Goal: Transaction & Acquisition: Obtain resource

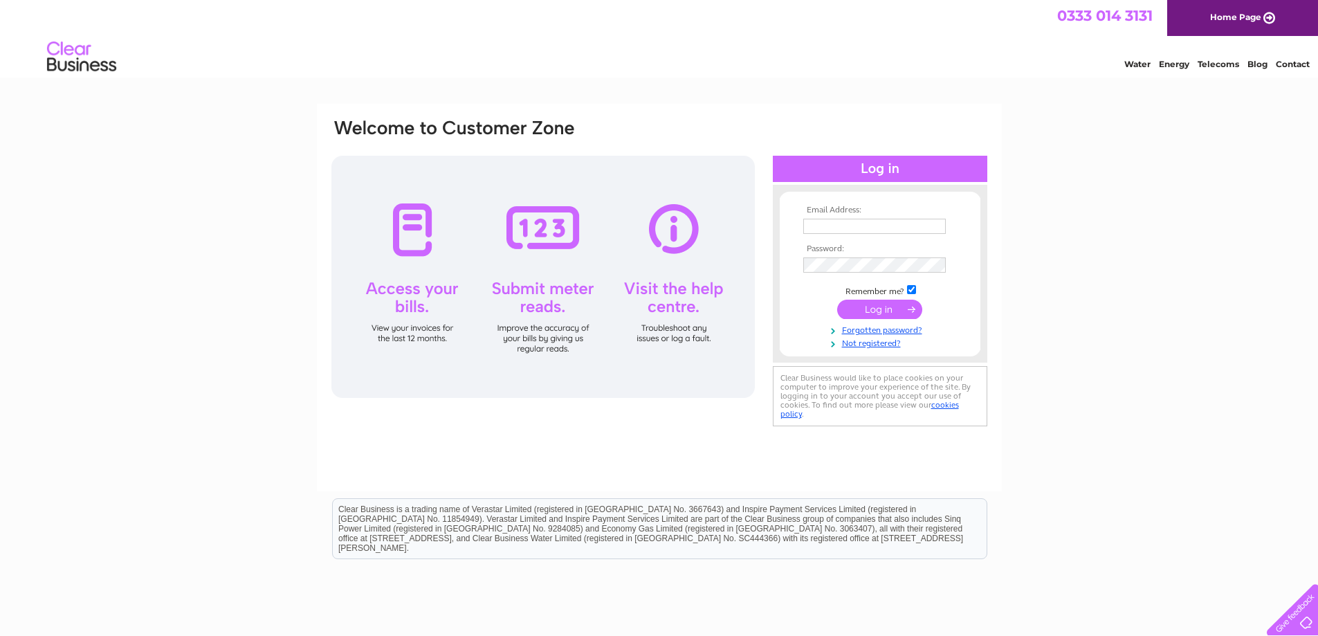
type input "[EMAIL_ADDRESS][DOMAIN_NAME]"
click at [869, 308] on input "submit" at bounding box center [879, 308] width 85 height 19
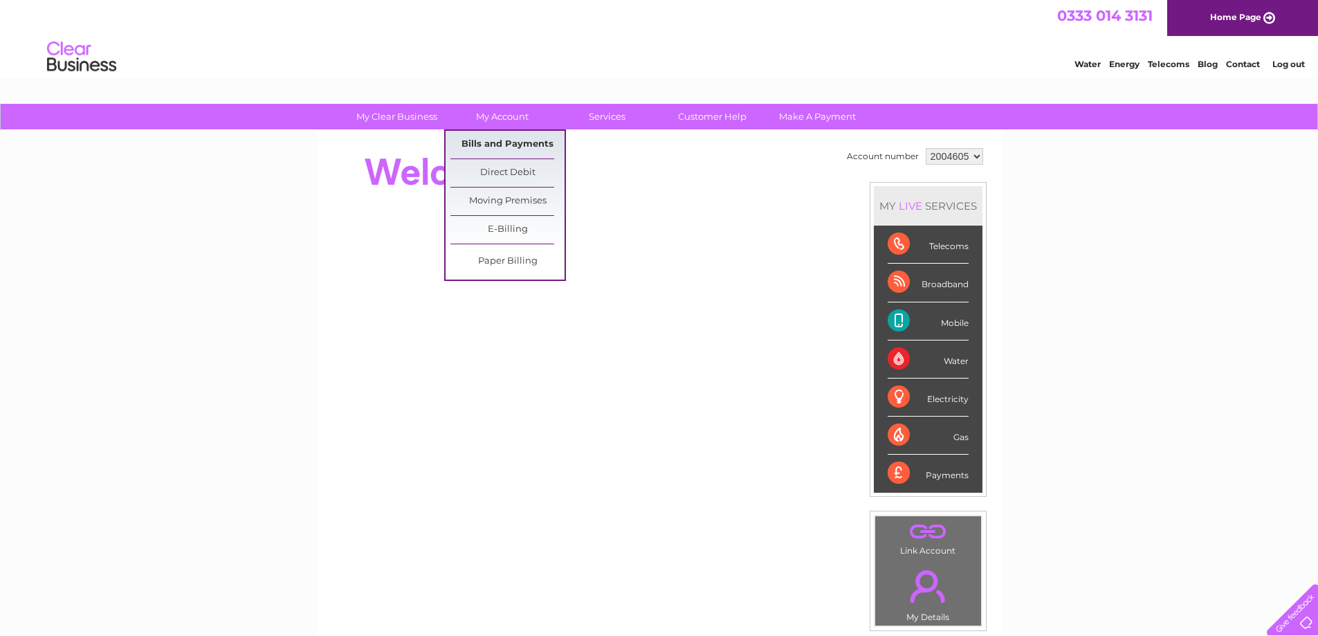
click at [501, 142] on link "Bills and Payments" at bounding box center [507, 145] width 114 height 28
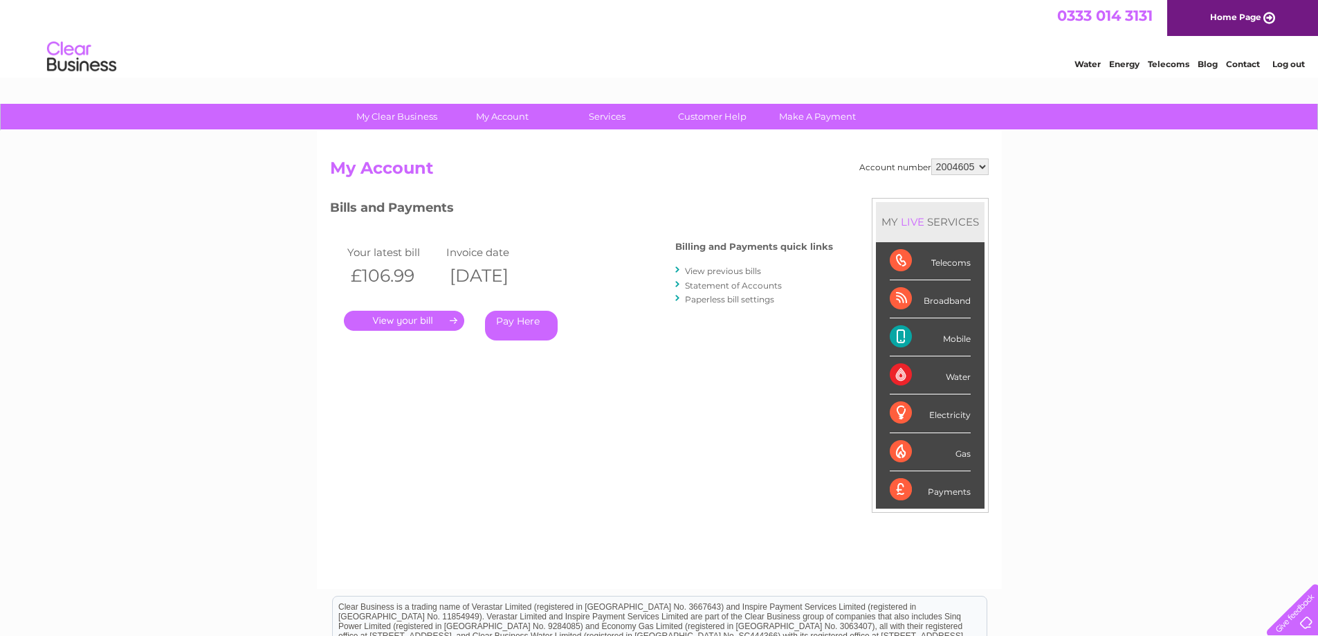
click at [402, 317] on link "." at bounding box center [404, 321] width 120 height 20
click at [726, 286] on link "Statement of Accounts" at bounding box center [733, 285] width 97 height 10
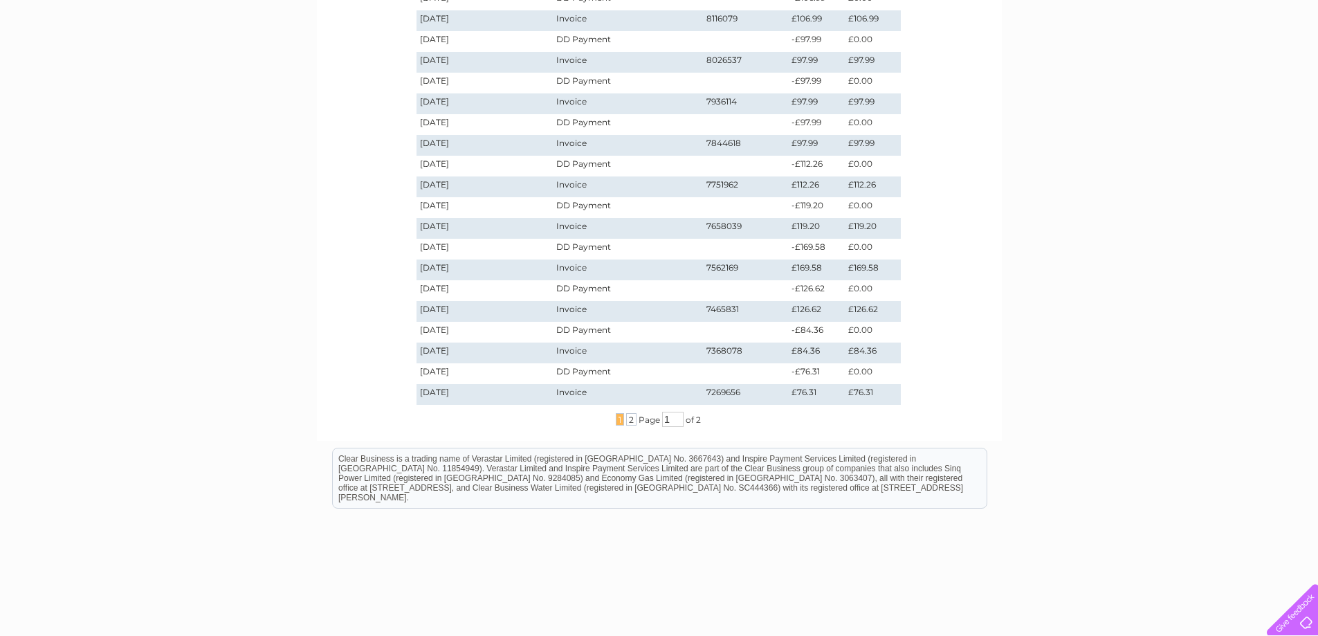
scroll to position [315, 0]
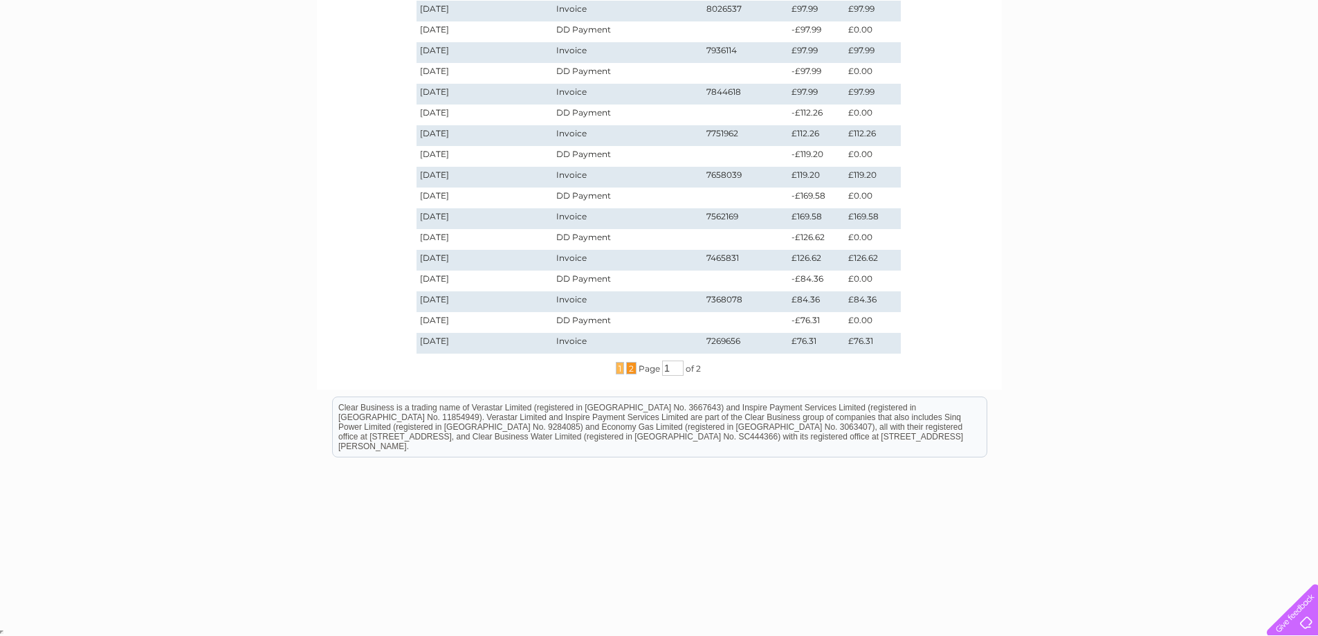
click at [627, 369] on span "2" at bounding box center [631, 368] width 10 height 12
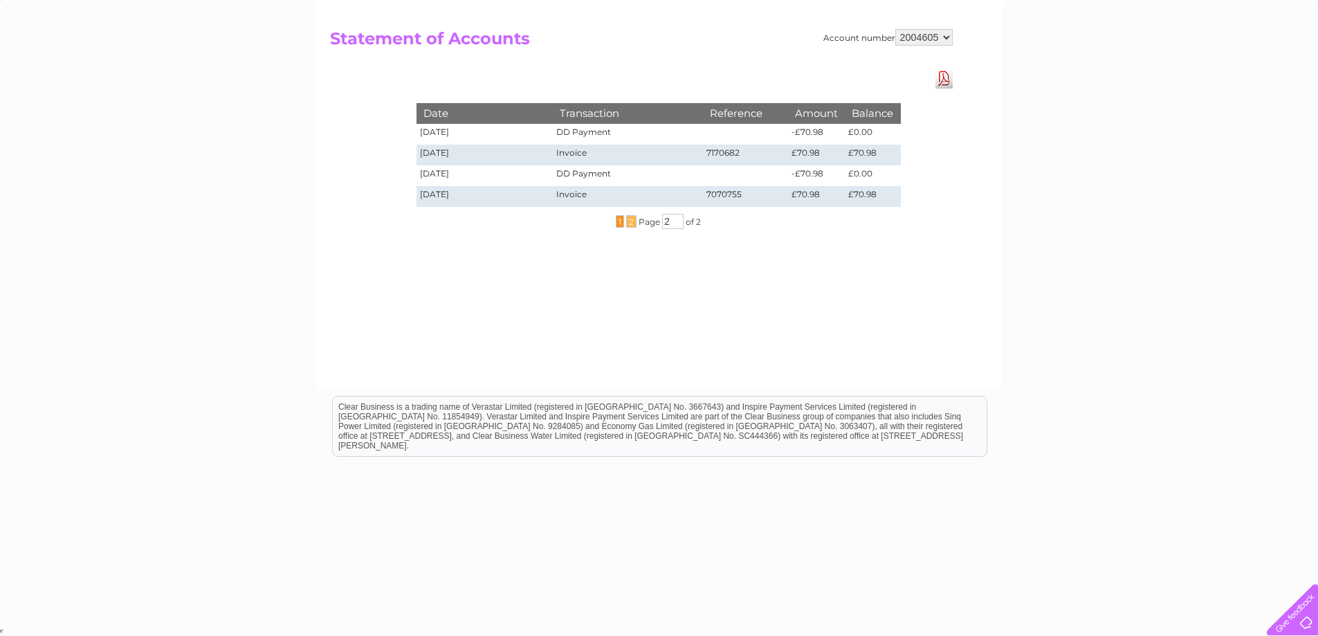
click at [619, 226] on span "1" at bounding box center [620, 221] width 8 height 12
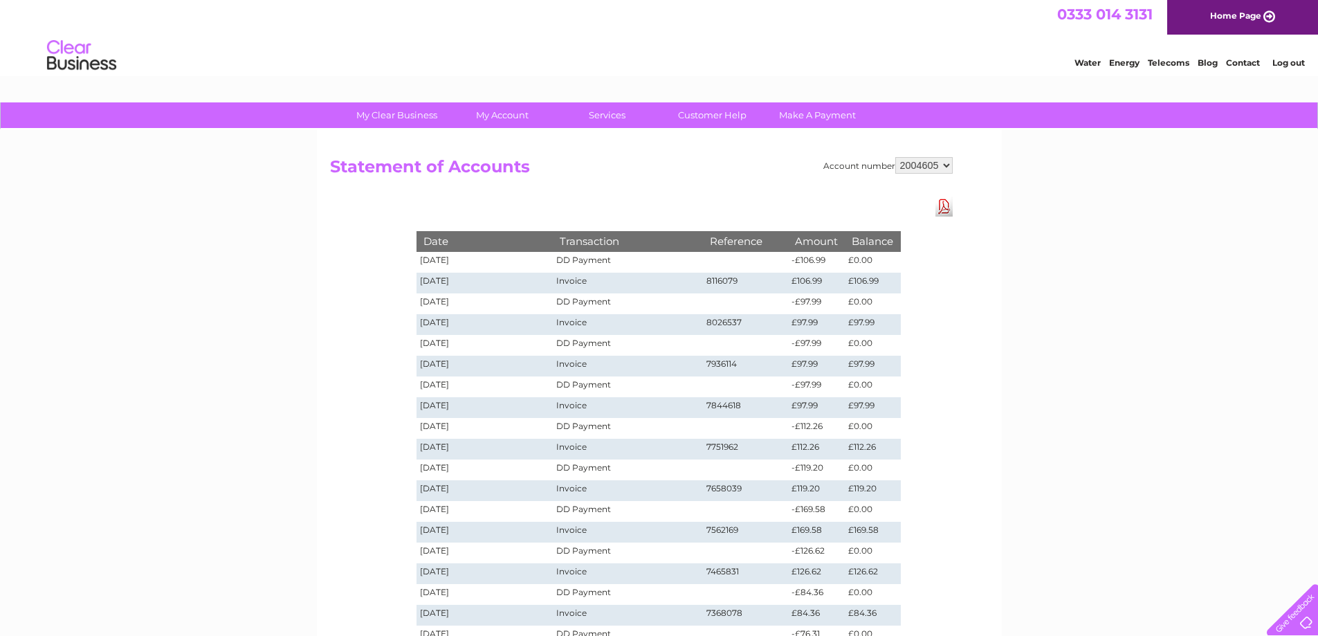
scroll to position [0, 0]
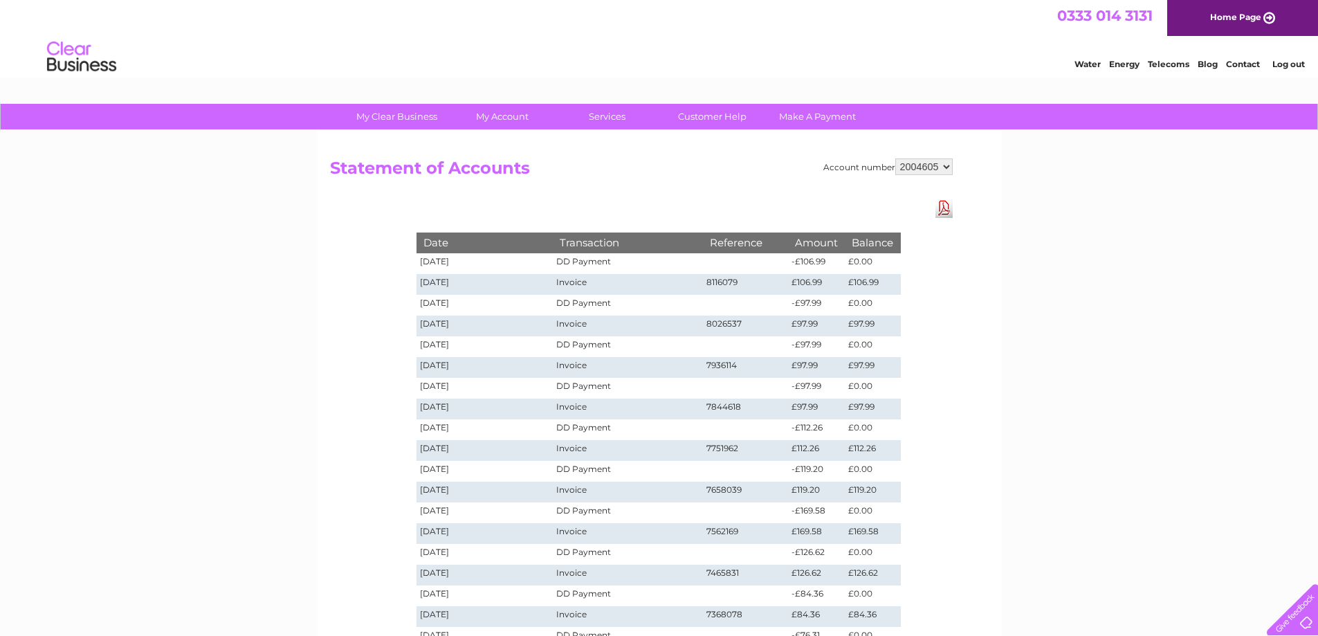
click at [456, 264] on td "18/09/2025" at bounding box center [484, 263] width 137 height 21
click at [567, 259] on td "DD Payment" at bounding box center [627, 263] width 149 height 21
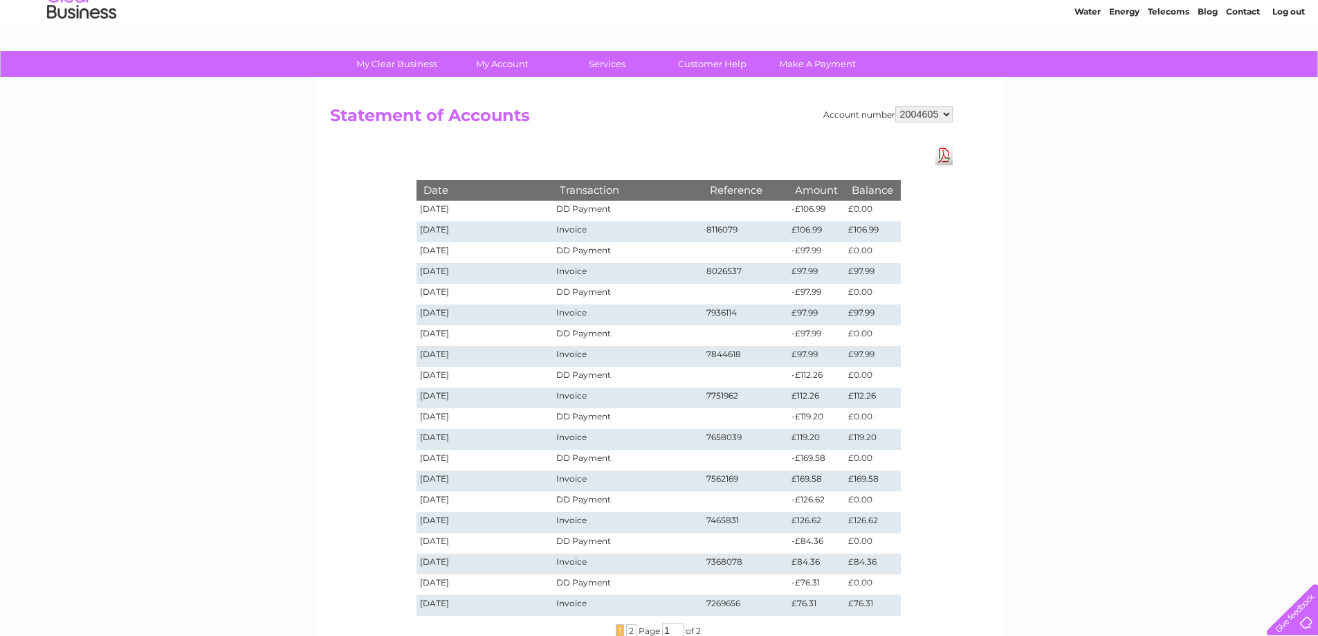
scroll to position [138, 0]
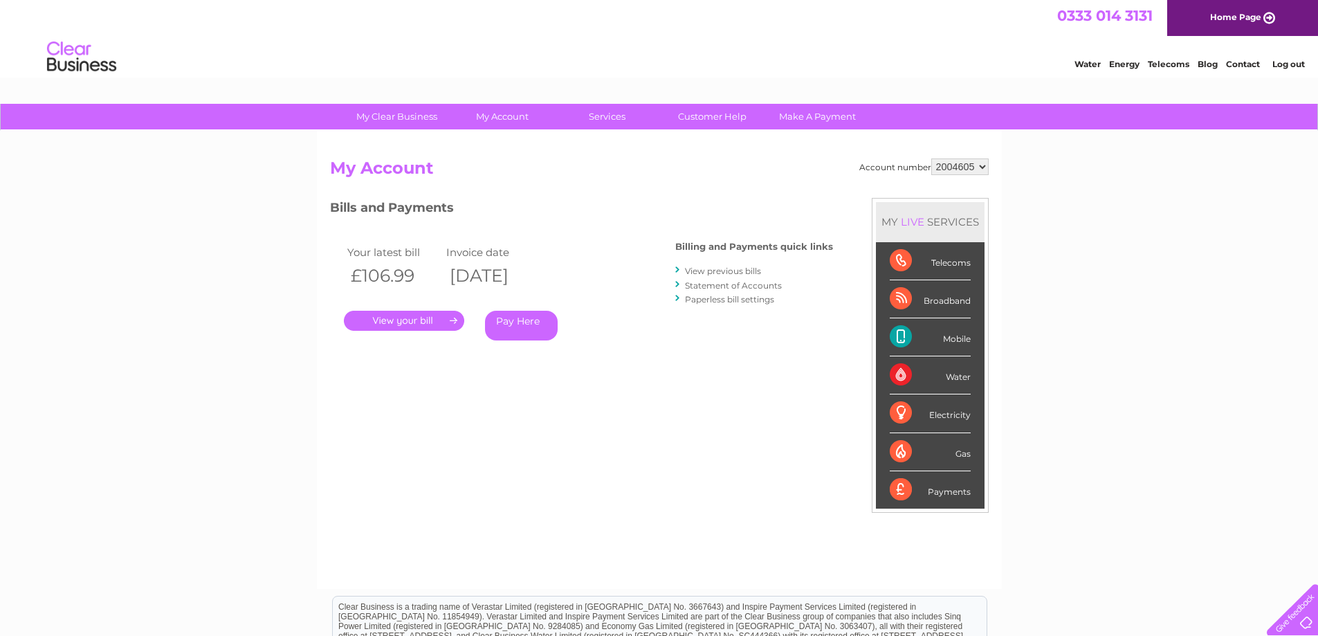
click at [706, 272] on link "View previous bills" at bounding box center [723, 271] width 76 height 10
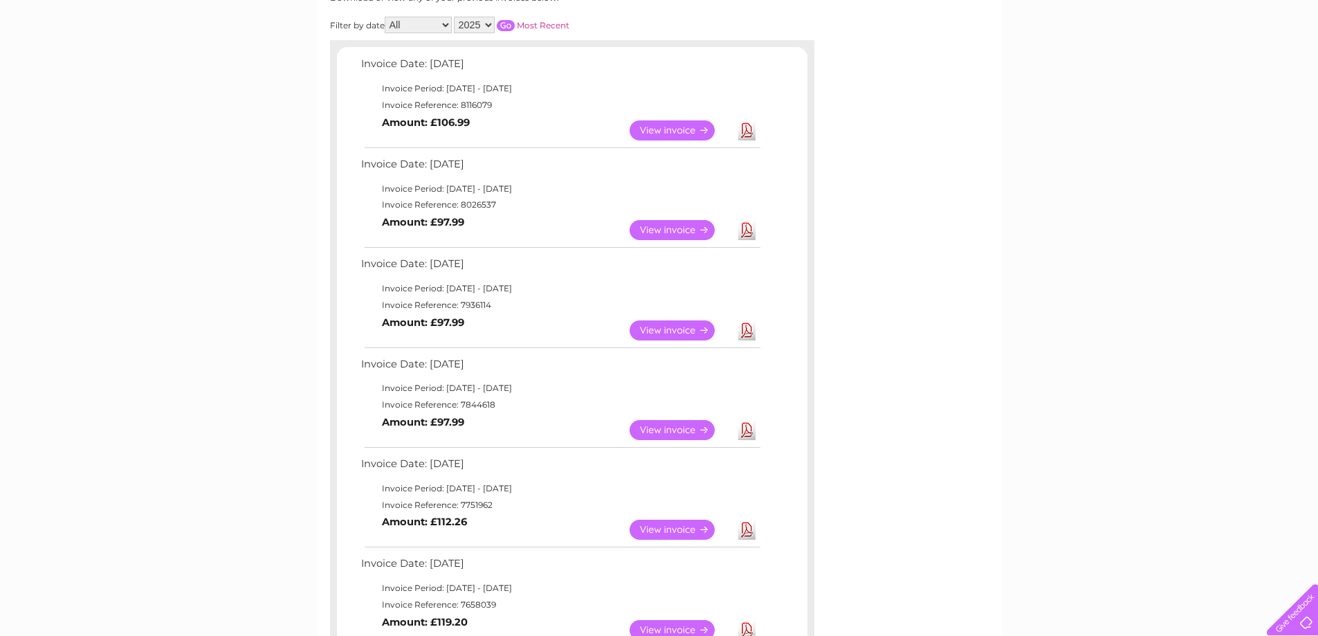
scroll to position [142, 0]
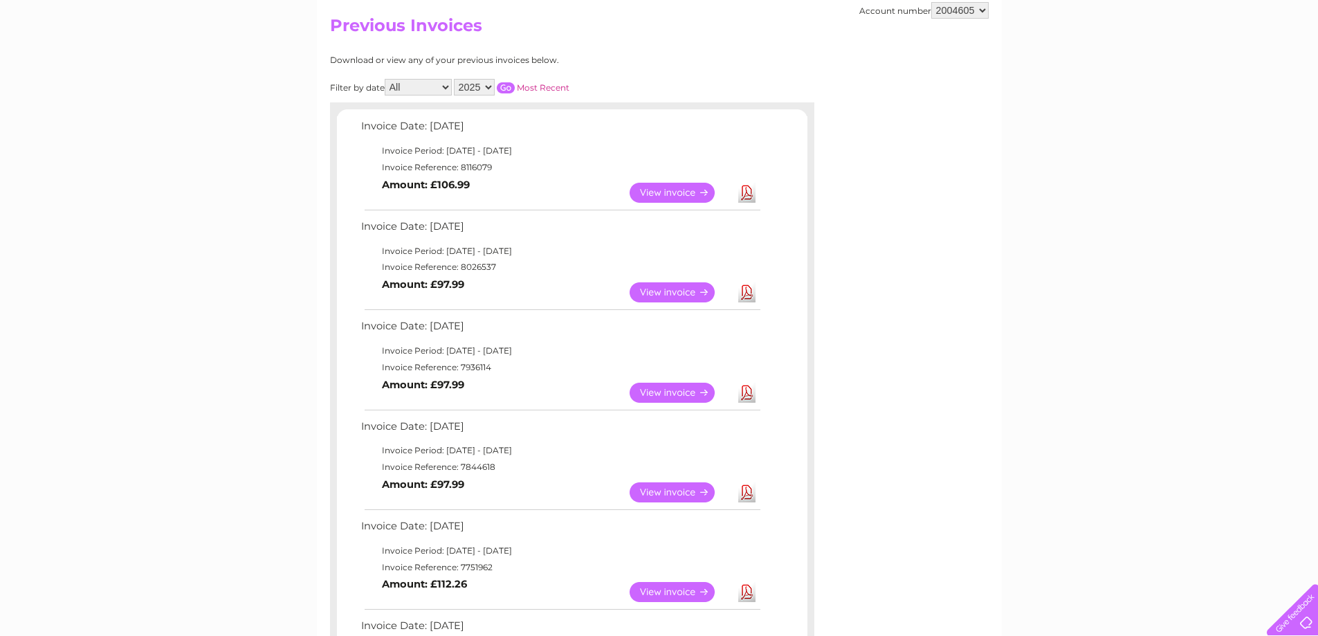
click at [490, 84] on select "2025 2024 2023 2022" at bounding box center [474, 87] width 41 height 17
select select "2022"
click at [455, 79] on select "2025 2024 2023 2022" at bounding box center [474, 87] width 41 height 17
click at [506, 84] on input "button" at bounding box center [506, 87] width 18 height 11
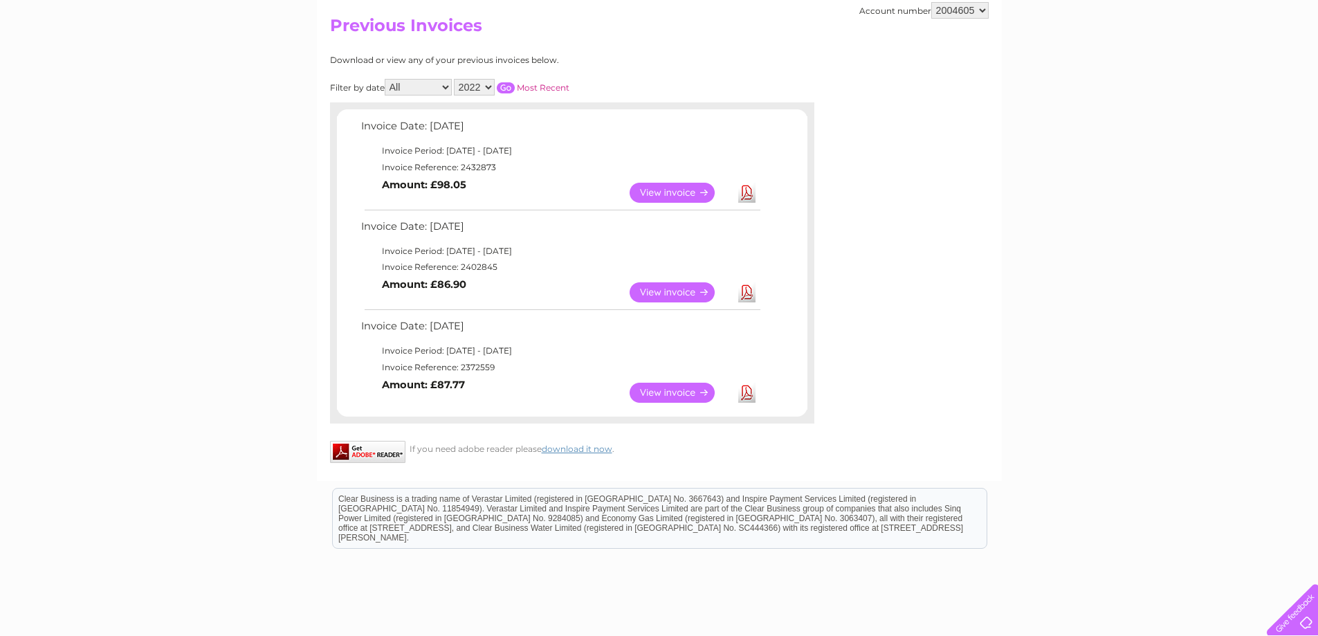
click at [488, 85] on select "2025 2024 2023 2022" at bounding box center [474, 87] width 41 height 17
click at [679, 390] on link "View" at bounding box center [680, 392] width 102 height 20
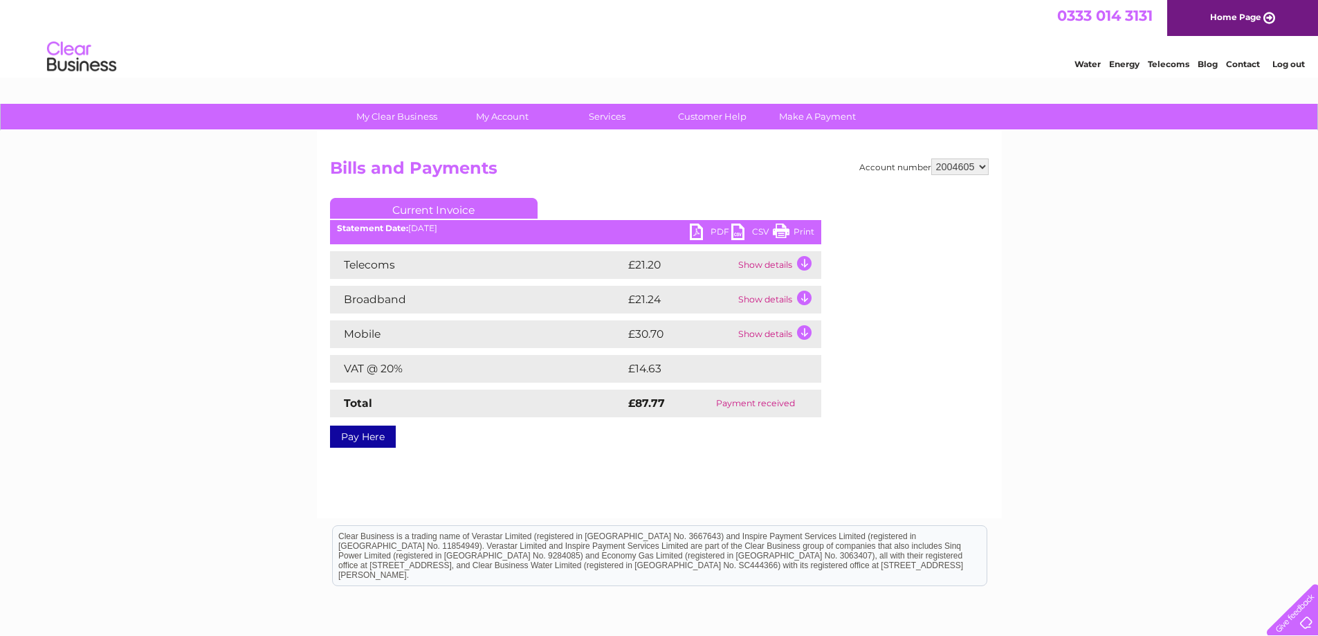
drag, startPoint x: 784, startPoint y: 231, endPoint x: 1017, endPoint y: 19, distance: 315.4
click at [784, 231] on link "Print" at bounding box center [794, 233] width 42 height 20
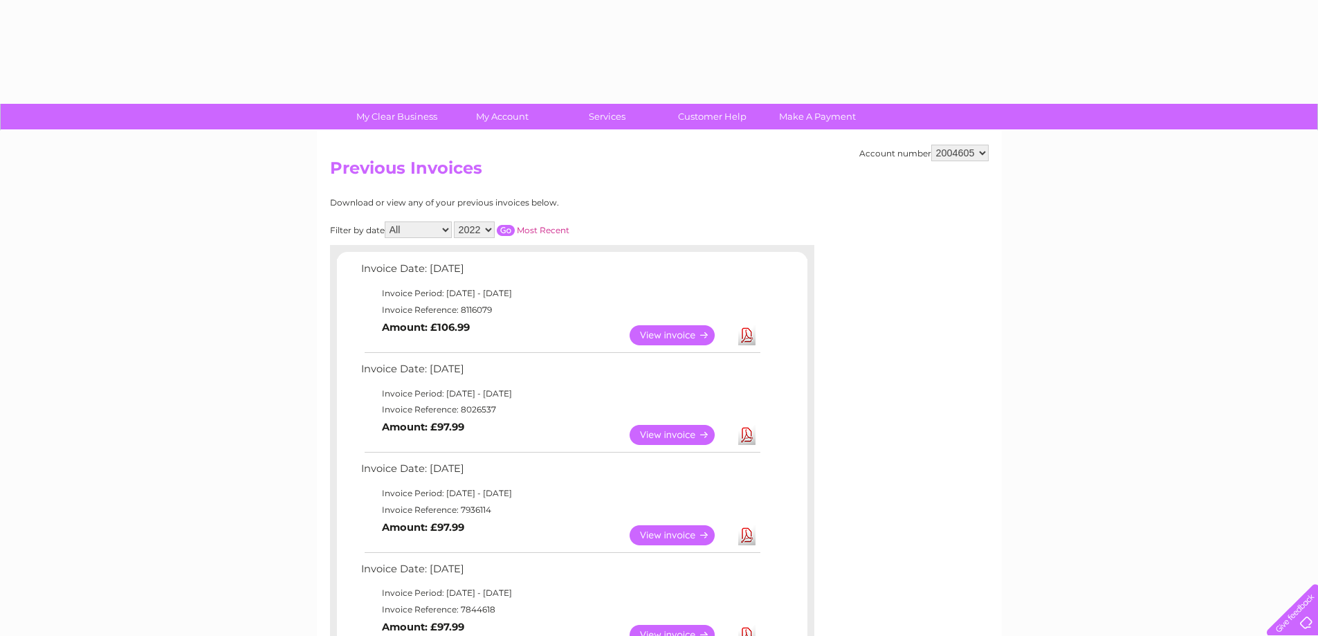
select select "2022"
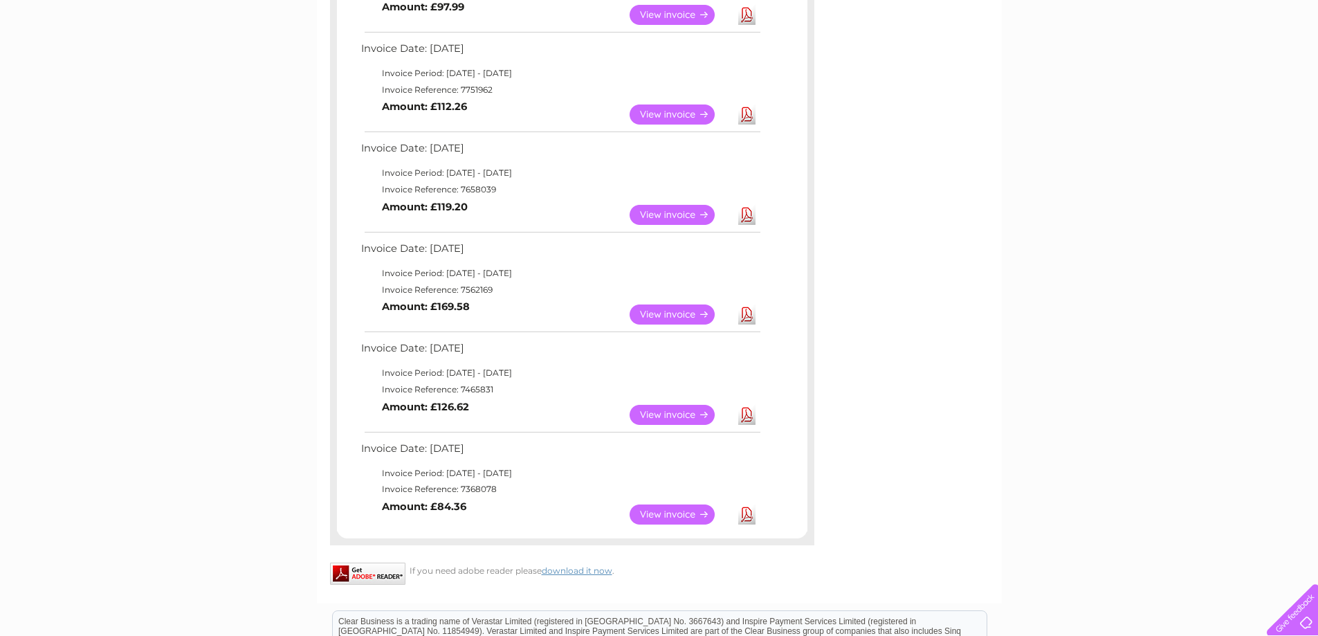
scroll to position [696, 0]
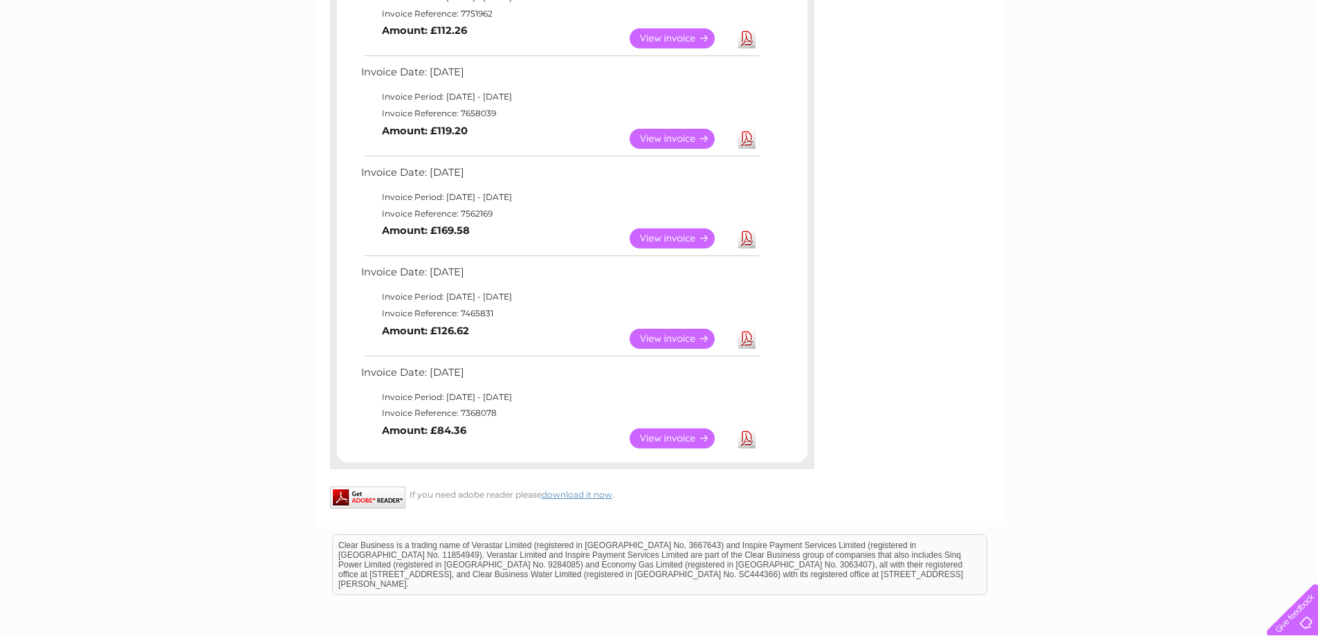
click at [685, 335] on link "View" at bounding box center [680, 339] width 102 height 20
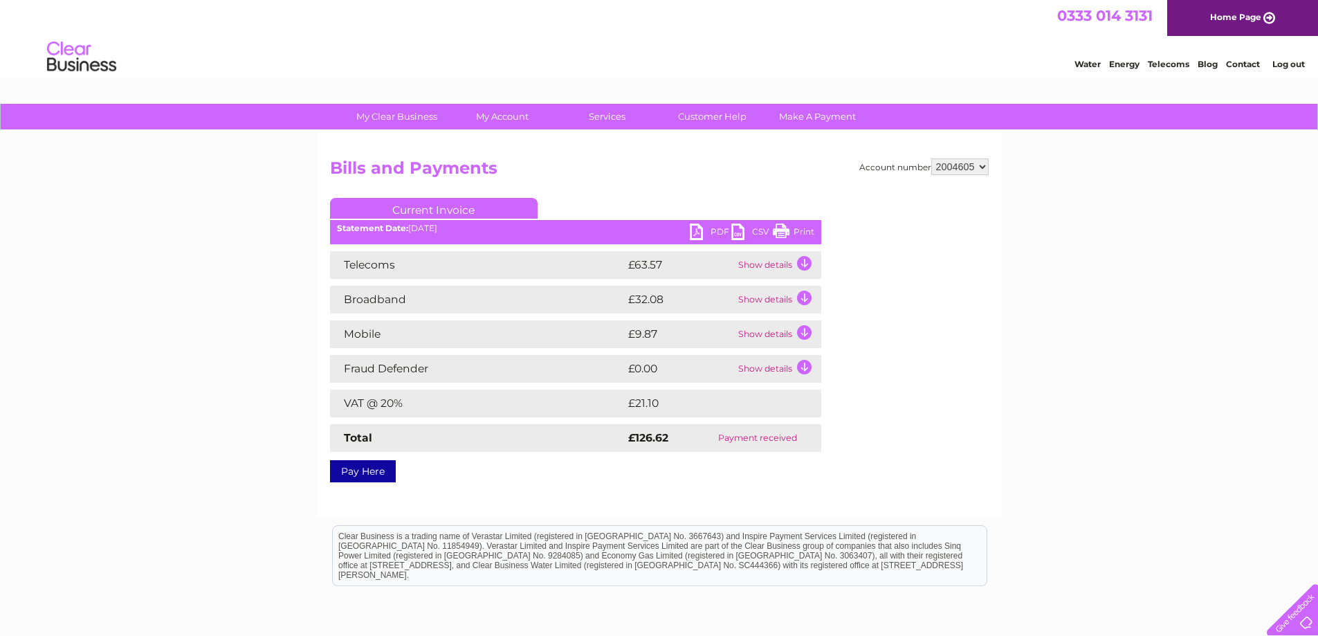
drag, startPoint x: 784, startPoint y: 231, endPoint x: 1012, endPoint y: 21, distance: 309.9
click at [784, 231] on link "Print" at bounding box center [794, 233] width 42 height 20
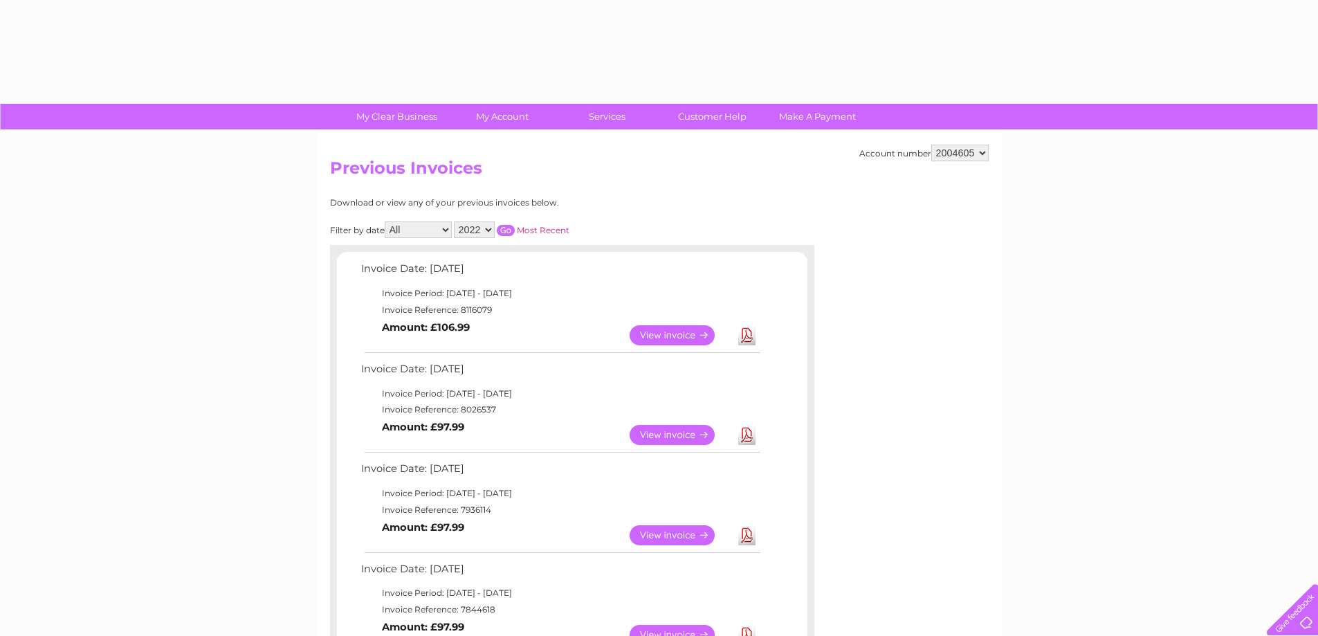
select select "2022"
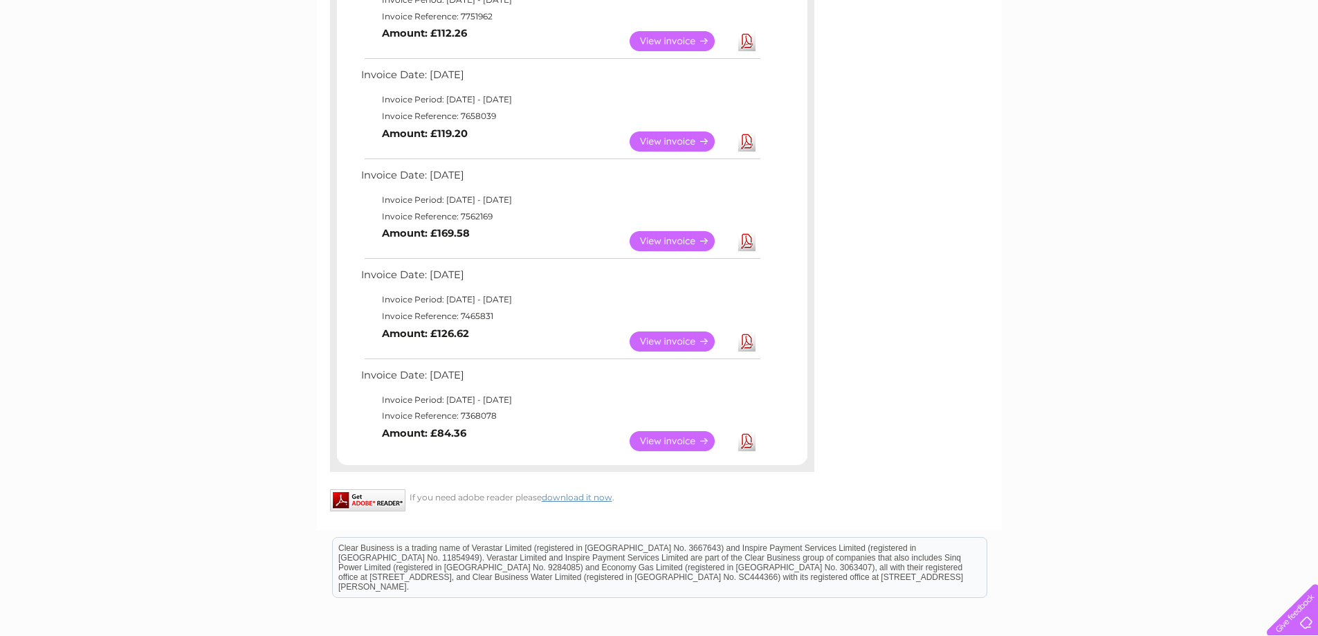
click at [673, 239] on link "View" at bounding box center [680, 241] width 102 height 20
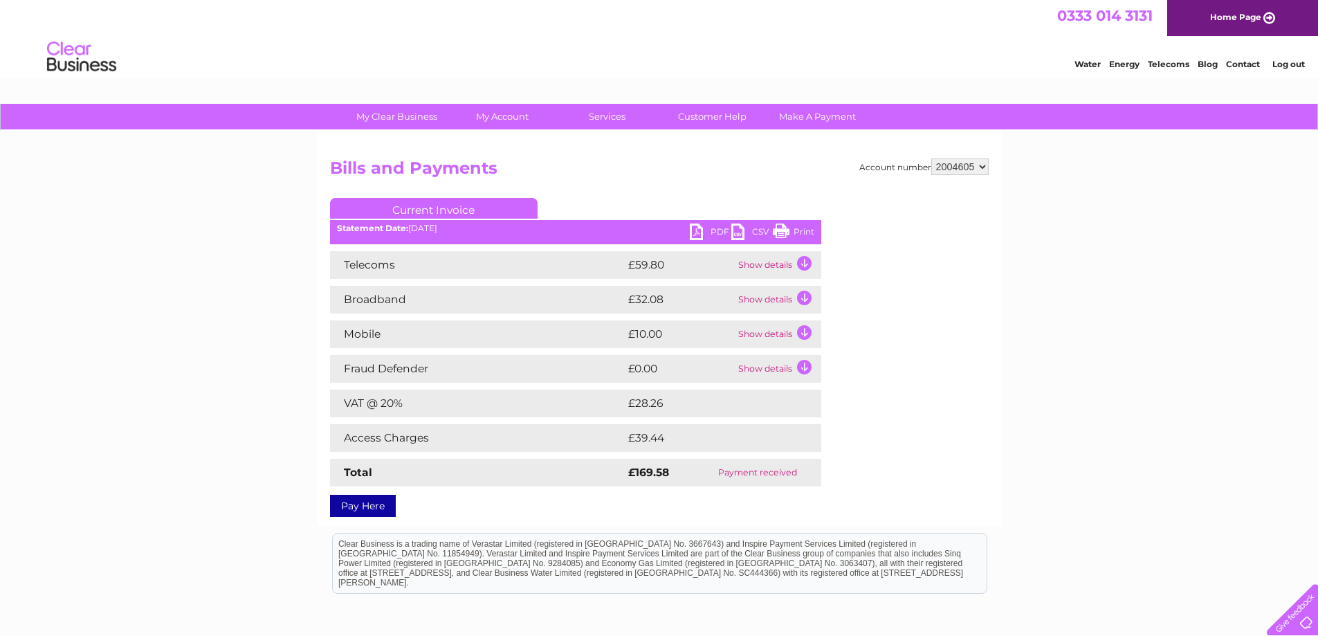
click at [791, 230] on link "Print" at bounding box center [794, 233] width 42 height 20
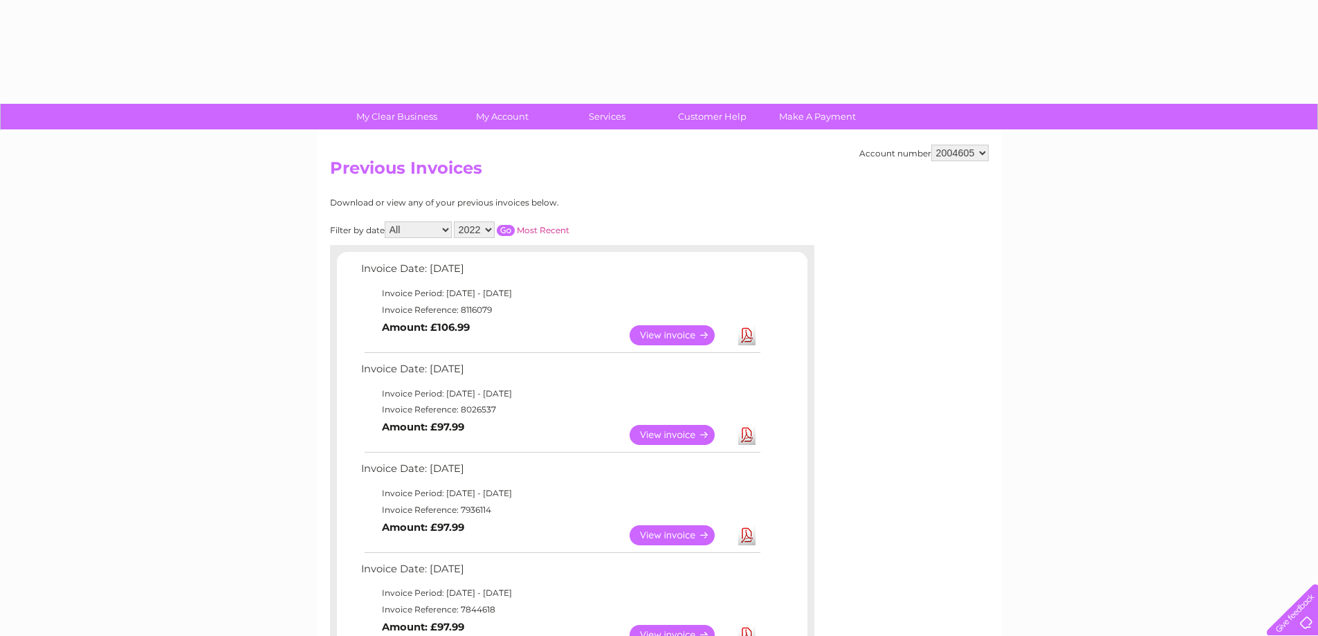
select select "2022"
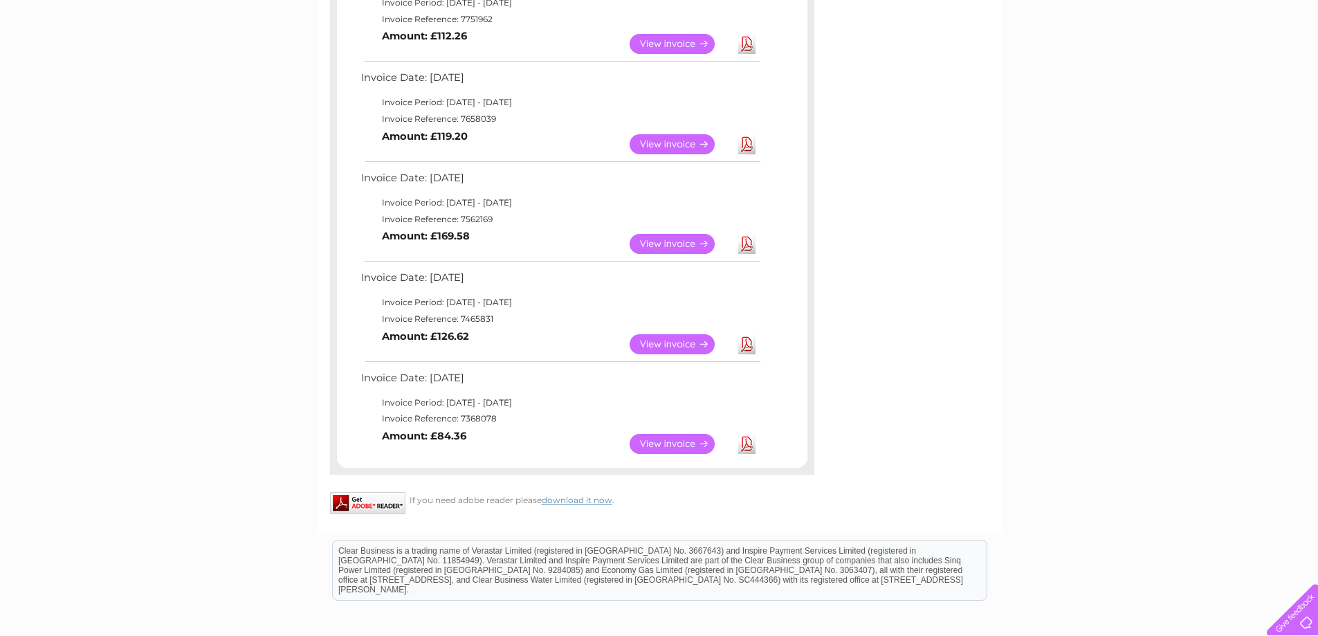
click at [675, 142] on link "View" at bounding box center [680, 144] width 102 height 20
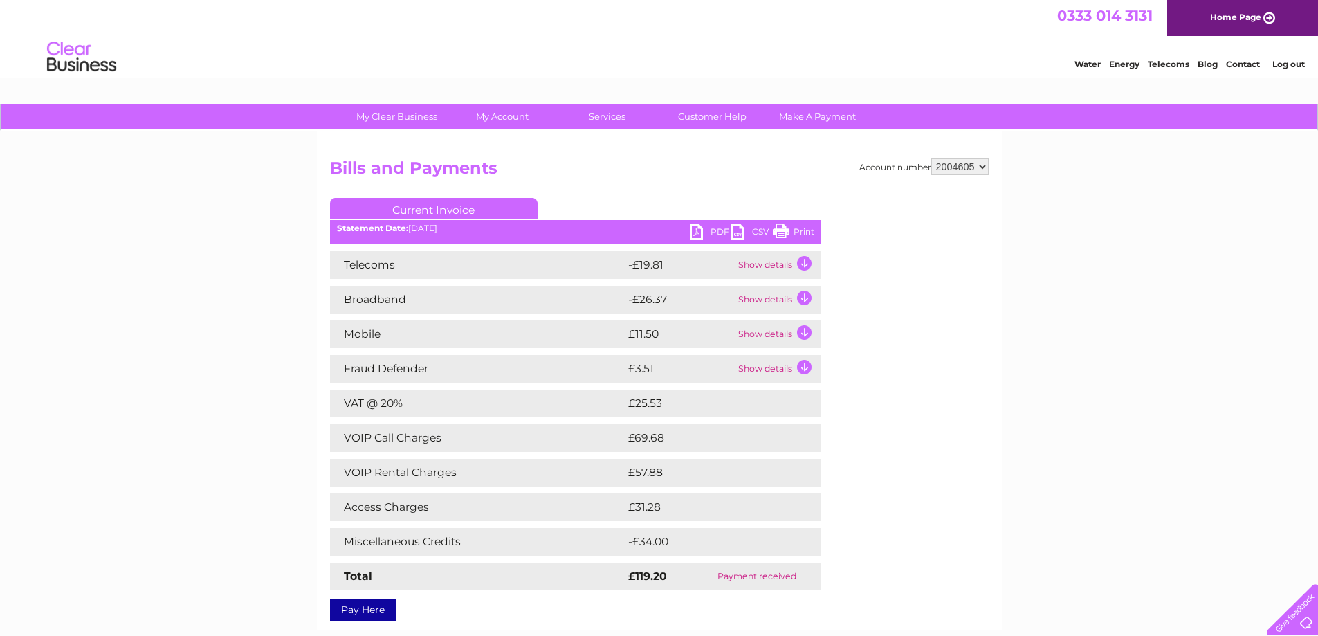
click at [783, 230] on link "Print" at bounding box center [794, 233] width 42 height 20
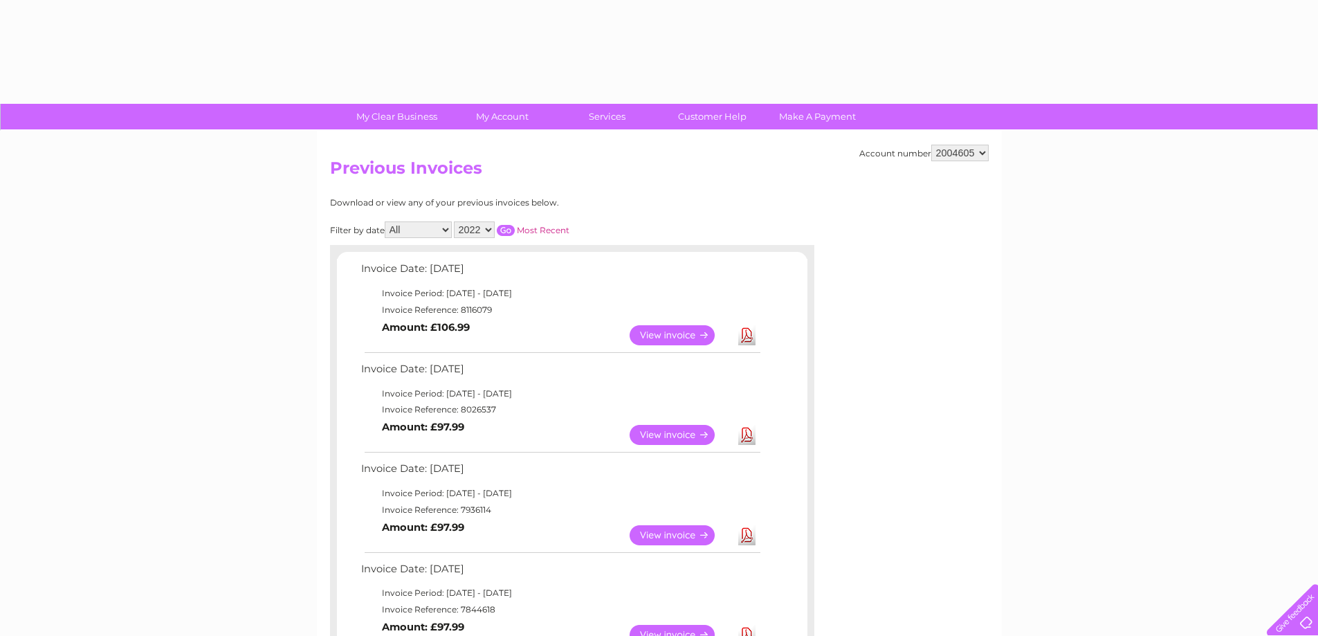
select select "2022"
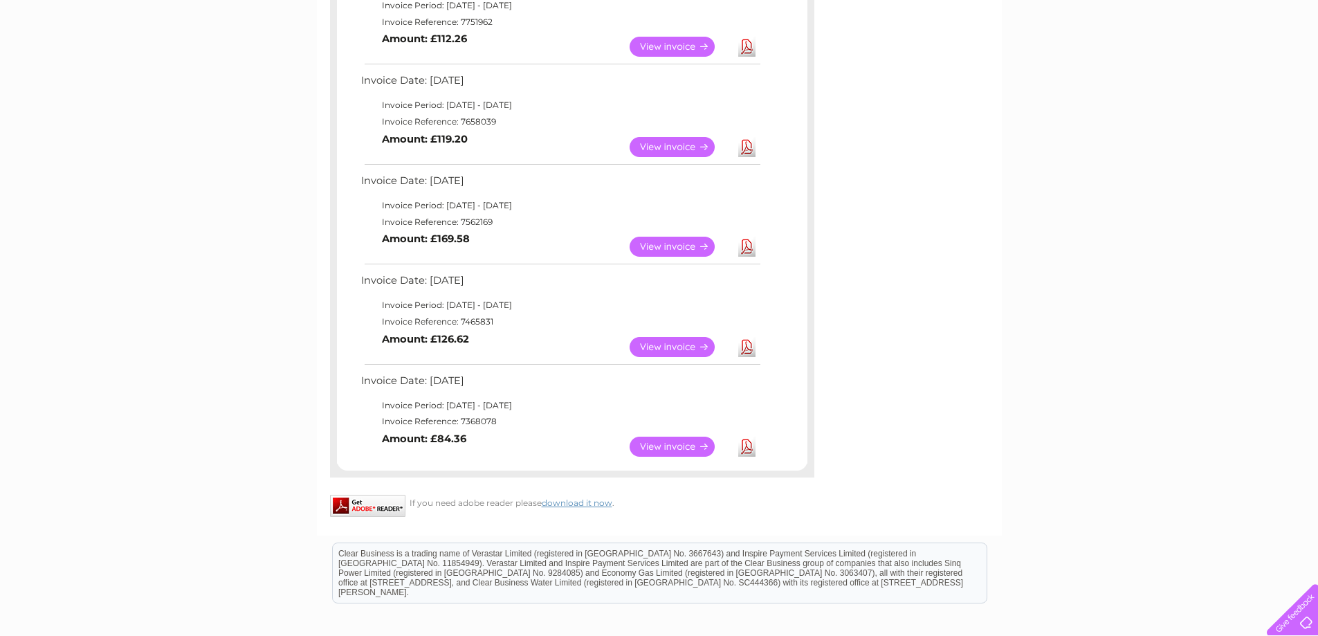
click at [682, 52] on link "View" at bounding box center [680, 47] width 102 height 20
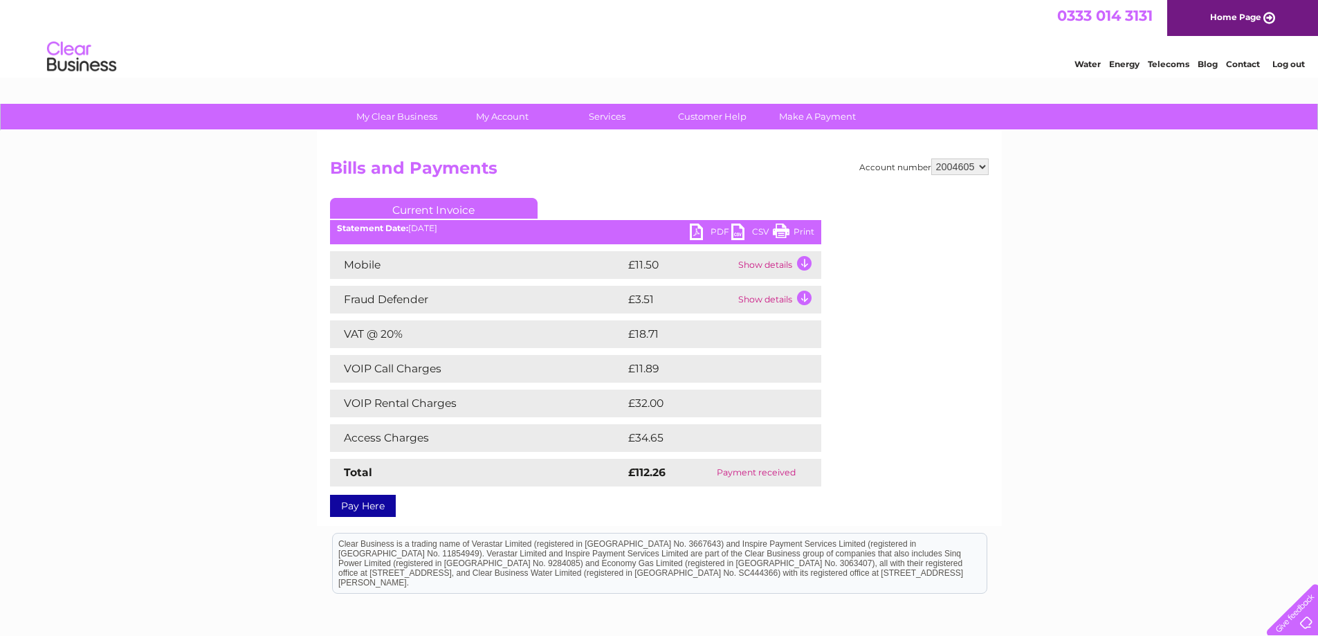
click at [796, 229] on link "Print" at bounding box center [794, 233] width 42 height 20
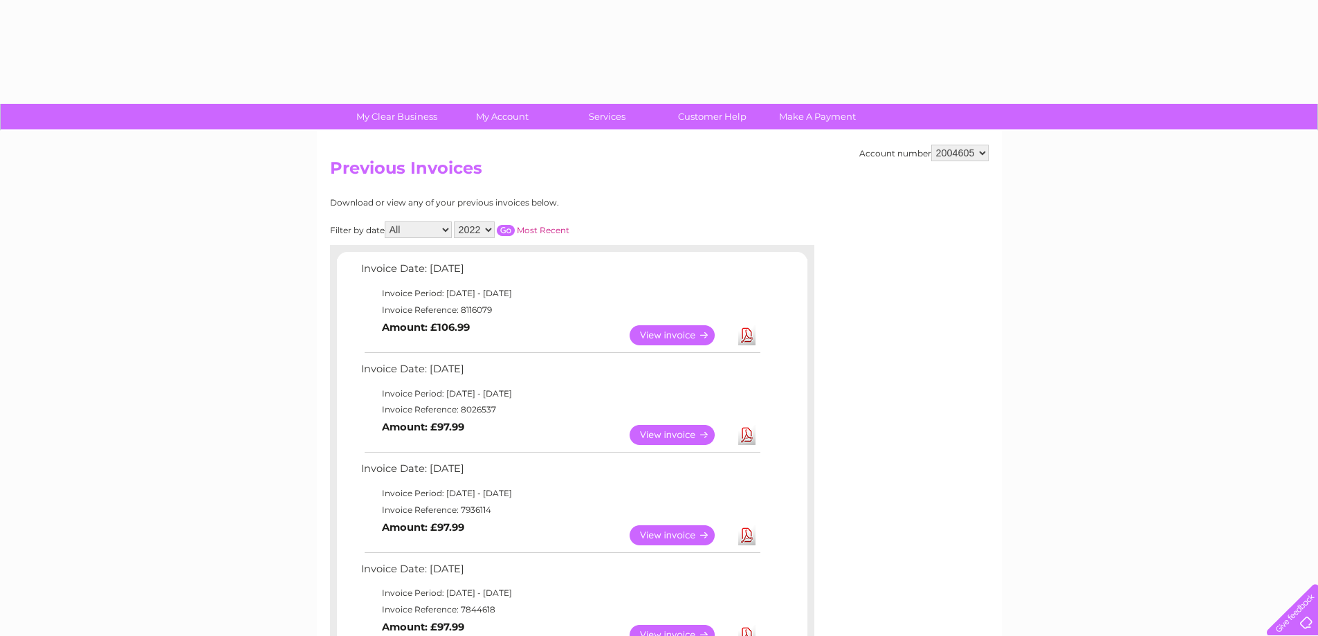
select select "2022"
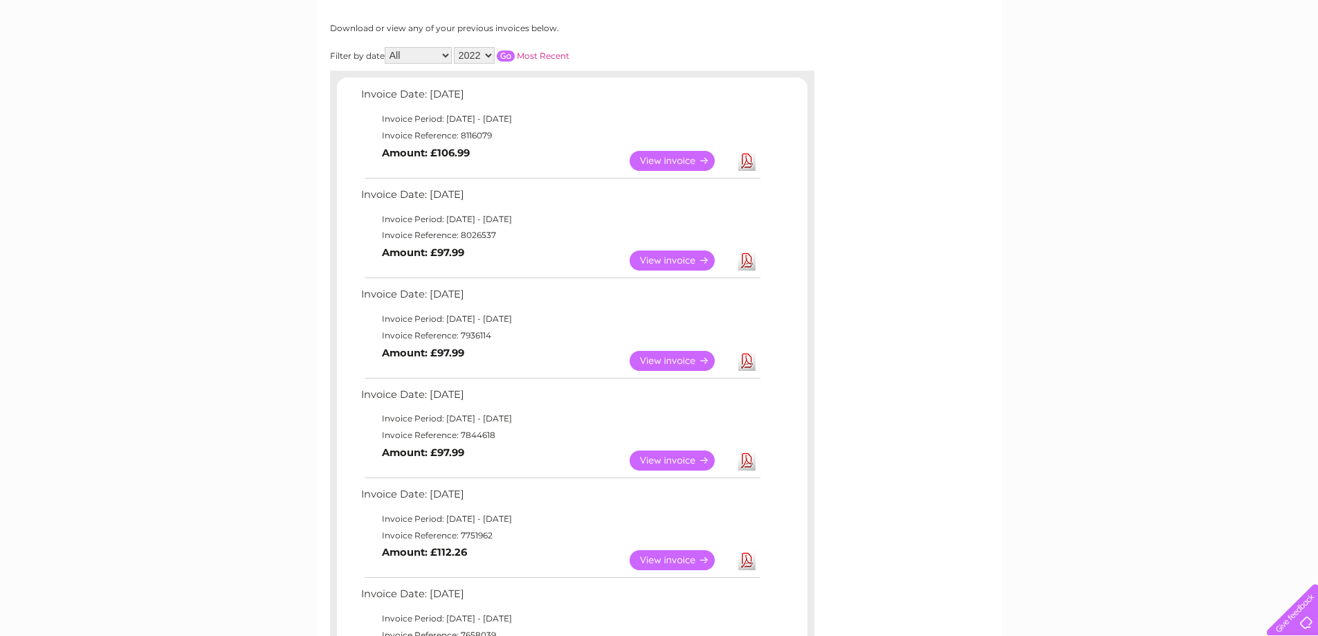
scroll to position [131, 0]
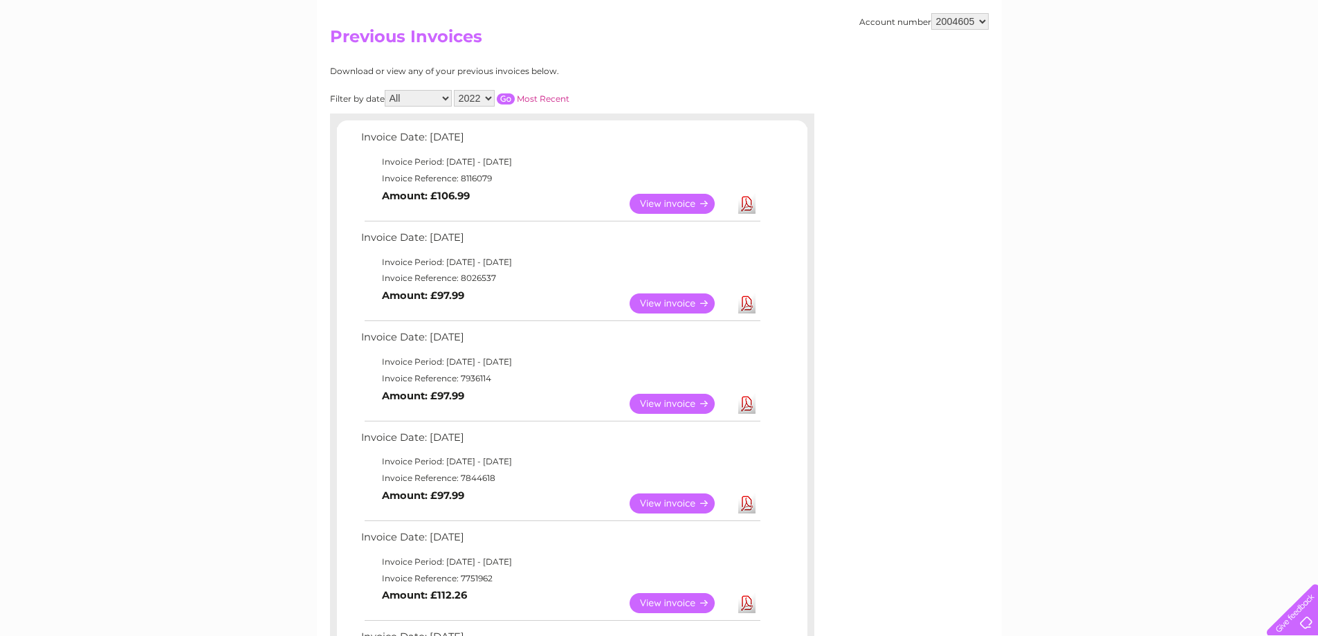
click at [490, 95] on select "2025 2024 2023 2022" at bounding box center [474, 98] width 41 height 17
click at [507, 100] on input "button" at bounding box center [506, 98] width 18 height 11
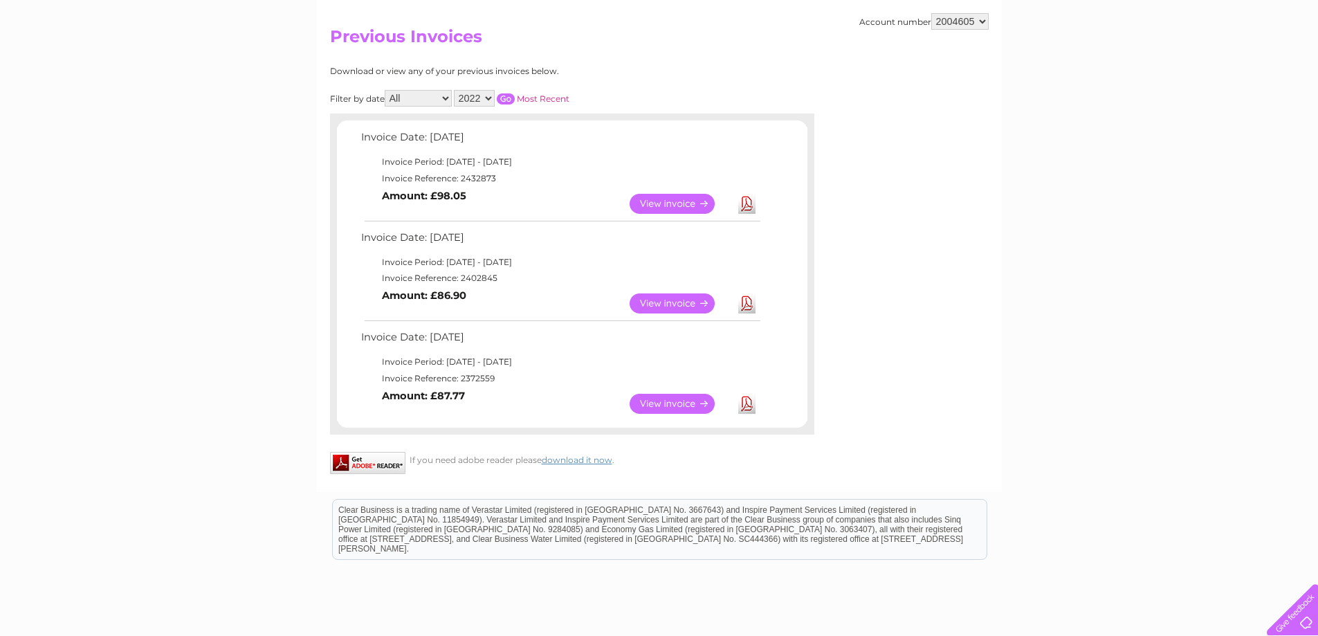
click at [676, 302] on link "View" at bounding box center [680, 303] width 102 height 20
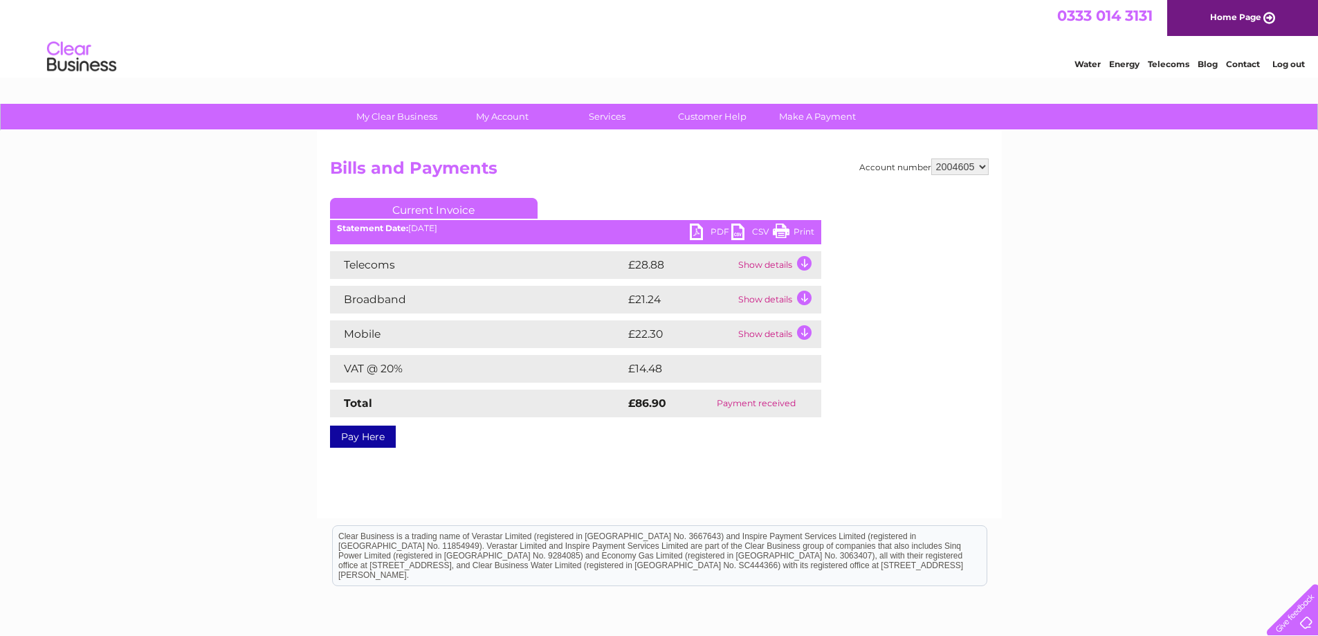
drag, startPoint x: 784, startPoint y: 230, endPoint x: 1005, endPoint y: 17, distance: 306.2
click at [784, 230] on link "Print" at bounding box center [794, 233] width 42 height 20
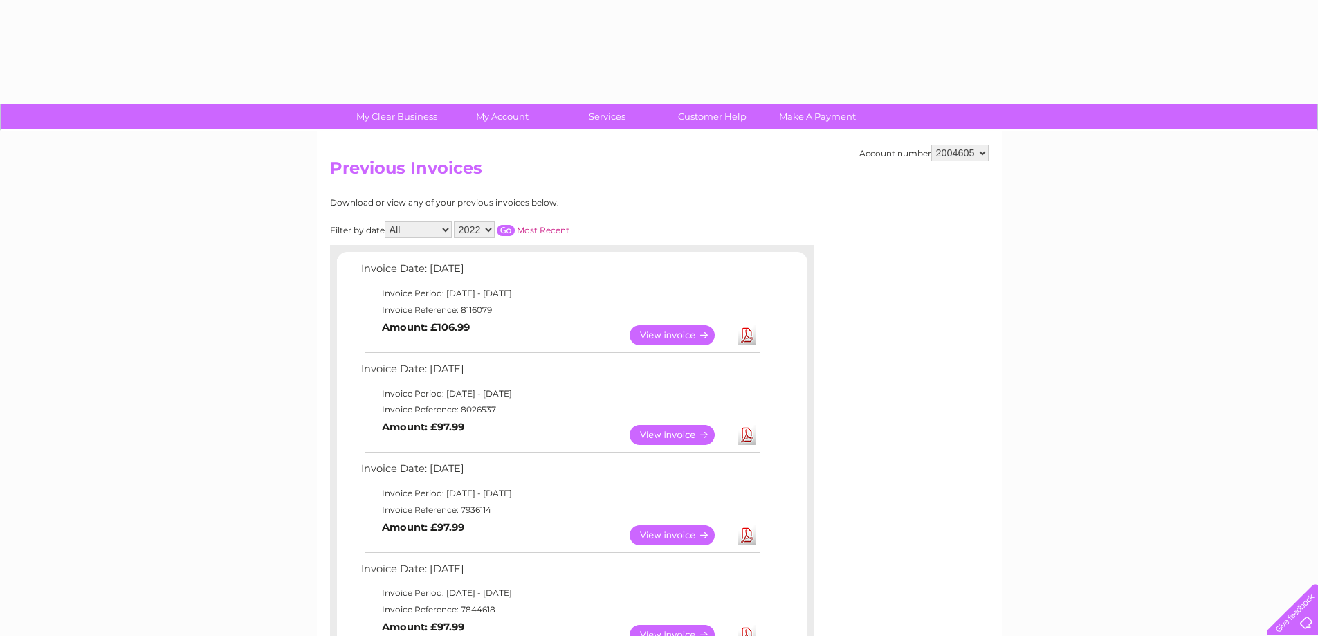
select select "2022"
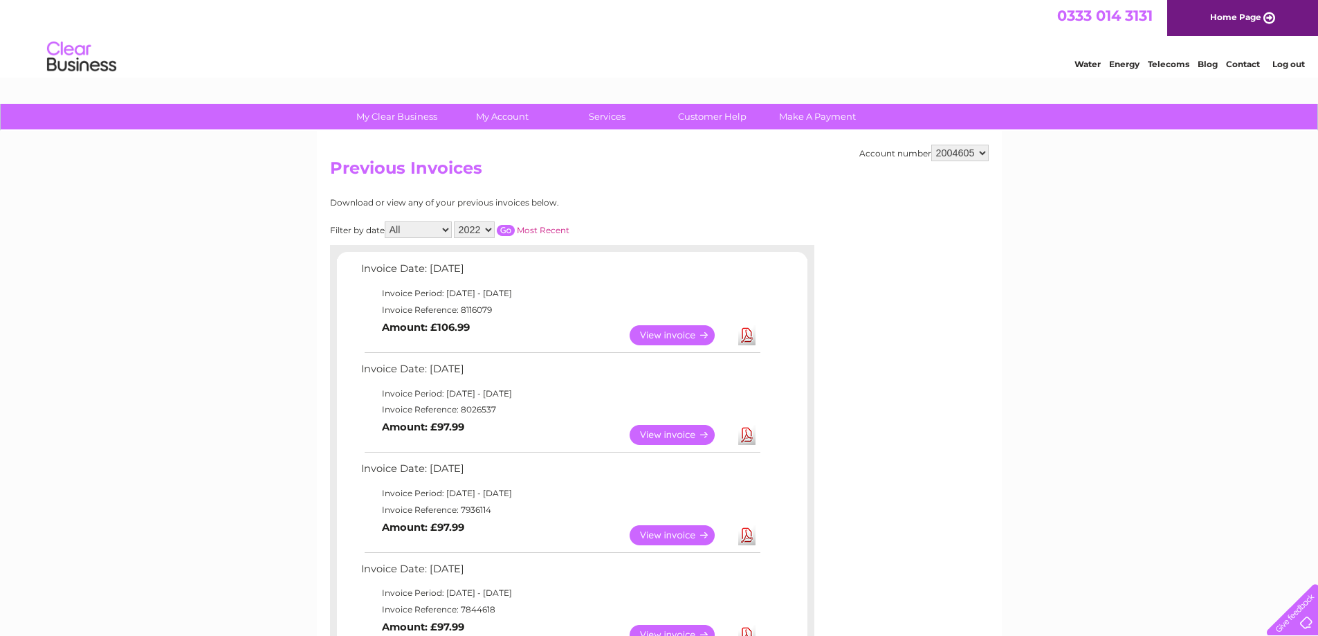
click at [488, 230] on select "2025 2024 2023 2022" at bounding box center [474, 229] width 41 height 17
click at [507, 227] on input "button" at bounding box center [506, 230] width 18 height 11
click at [661, 336] on link "View" at bounding box center [680, 335] width 102 height 20
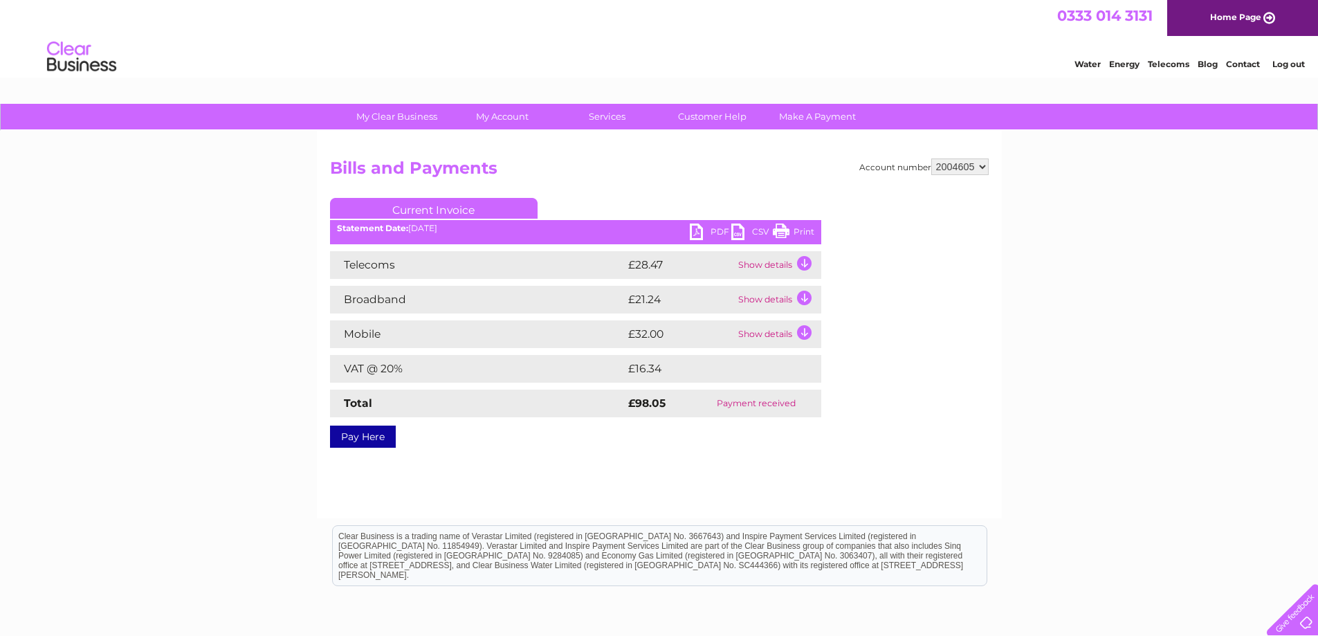
click at [802, 230] on link "Print" at bounding box center [794, 233] width 42 height 20
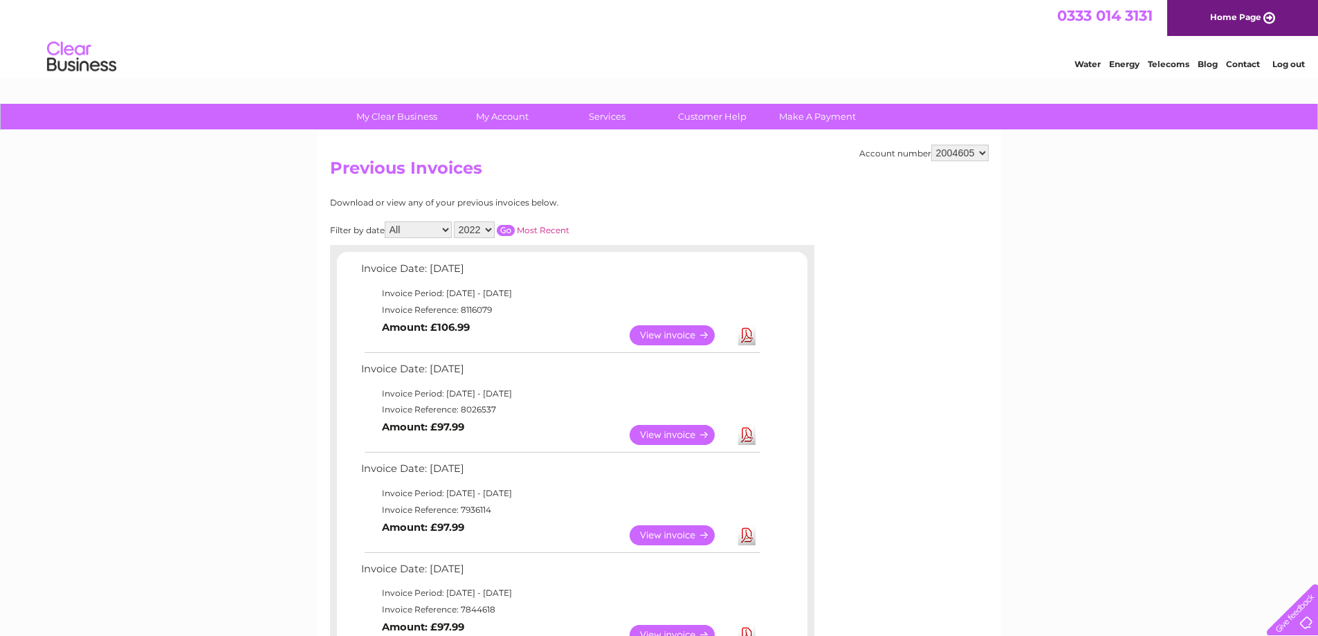
click at [503, 230] on input "button" at bounding box center [506, 230] width 18 height 11
click at [443, 228] on select "All January February March April May June July August September October Novembe…" at bounding box center [418, 229] width 67 height 17
click at [470, 253] on div at bounding box center [572, 252] width 484 height 14
click at [488, 225] on select "2025 2024 2023 2022" at bounding box center [474, 229] width 41 height 17
select select "2023"
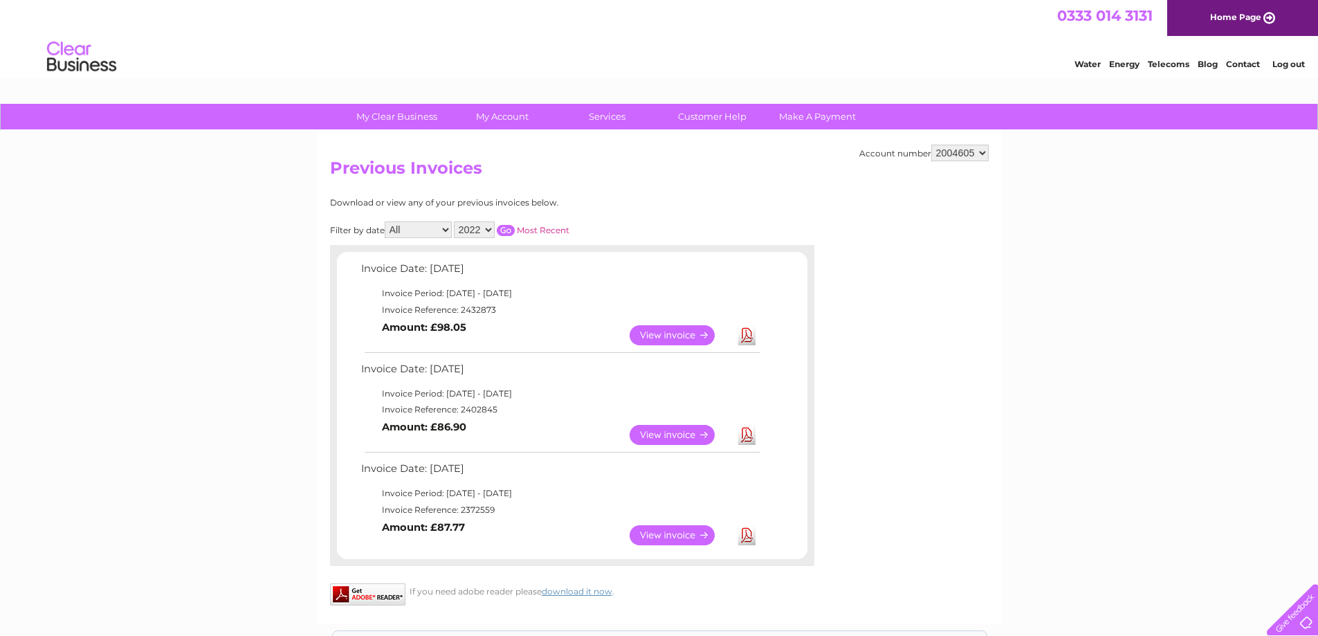
click at [455, 221] on select "2025 2024 2023 2022" at bounding box center [474, 229] width 41 height 17
click at [509, 225] on input "button" at bounding box center [506, 230] width 18 height 11
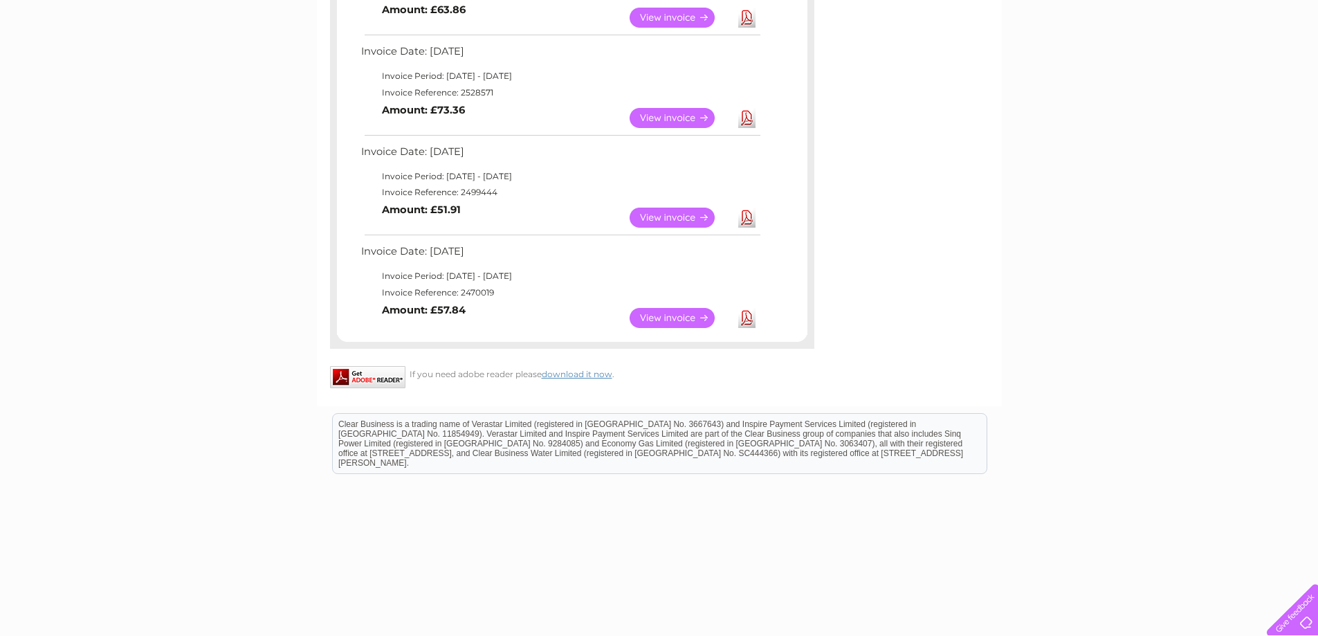
scroll to position [1134, 0]
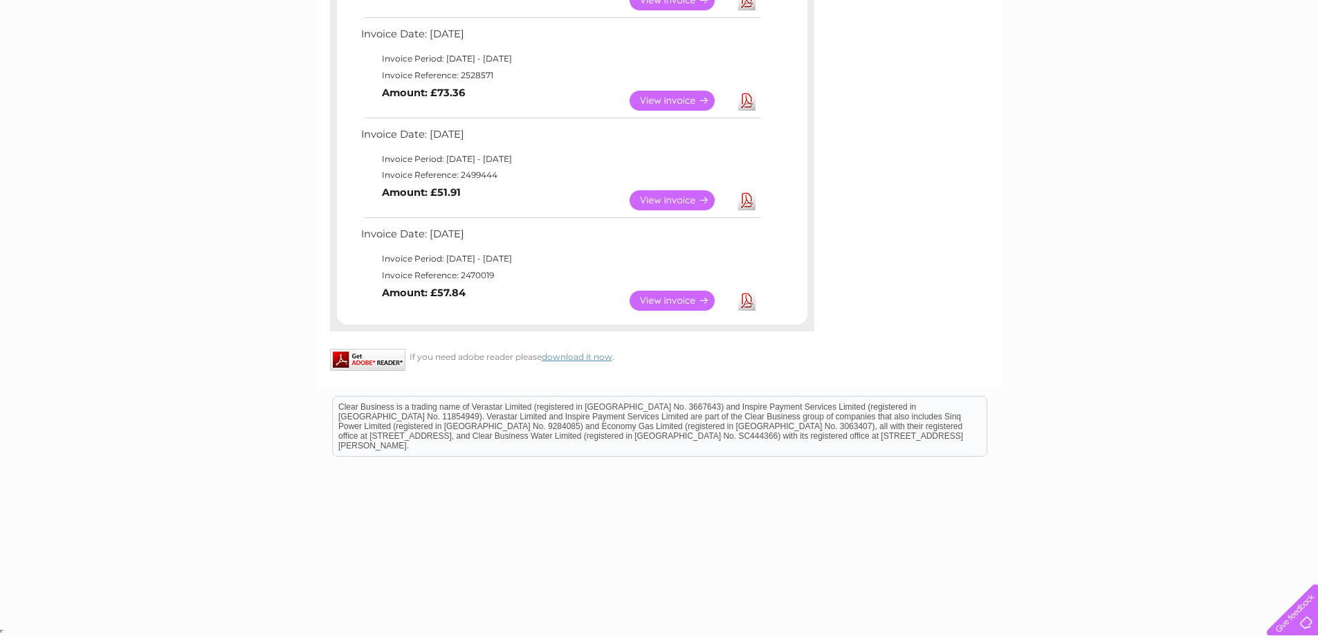
click at [675, 297] on link "View" at bounding box center [680, 301] width 102 height 20
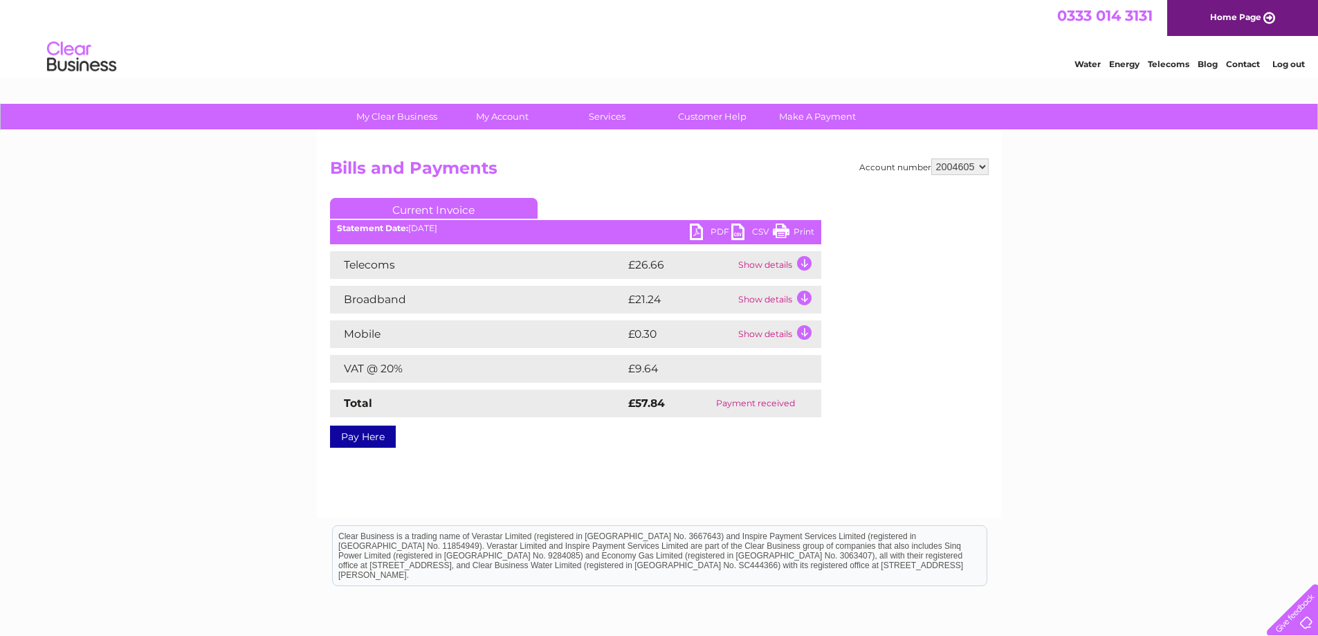
drag, startPoint x: 780, startPoint y: 226, endPoint x: 1026, endPoint y: 20, distance: 321.1
click at [780, 226] on link "Print" at bounding box center [794, 233] width 42 height 20
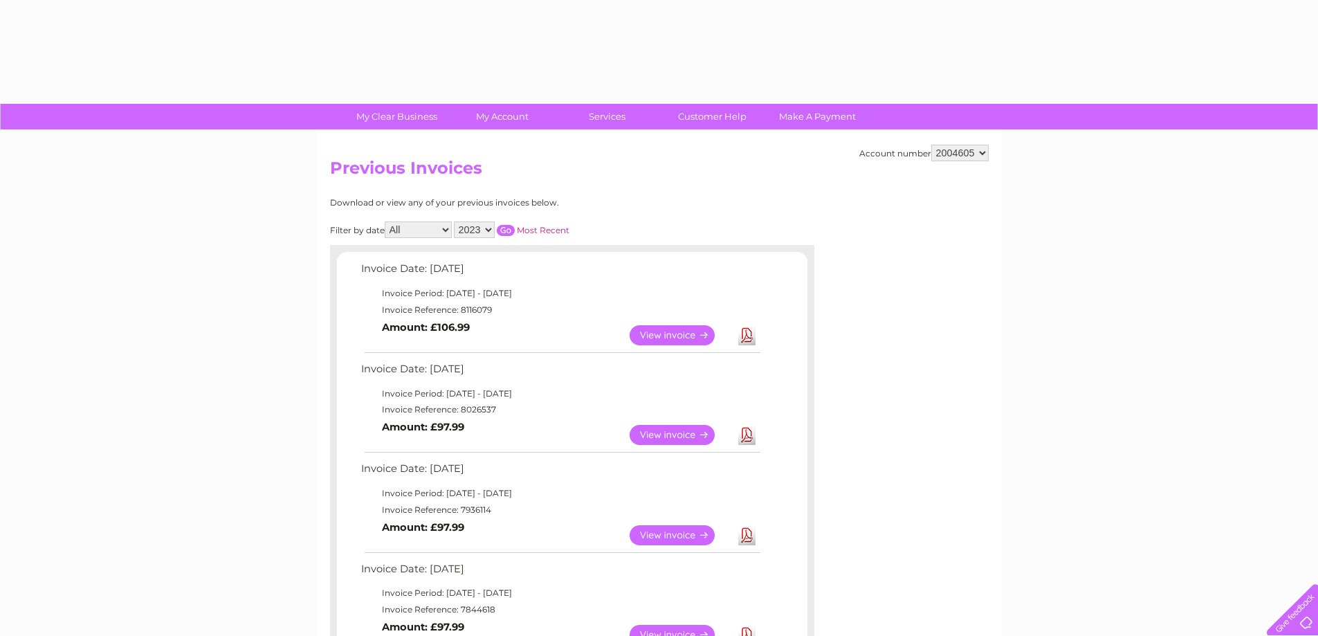
select select "2023"
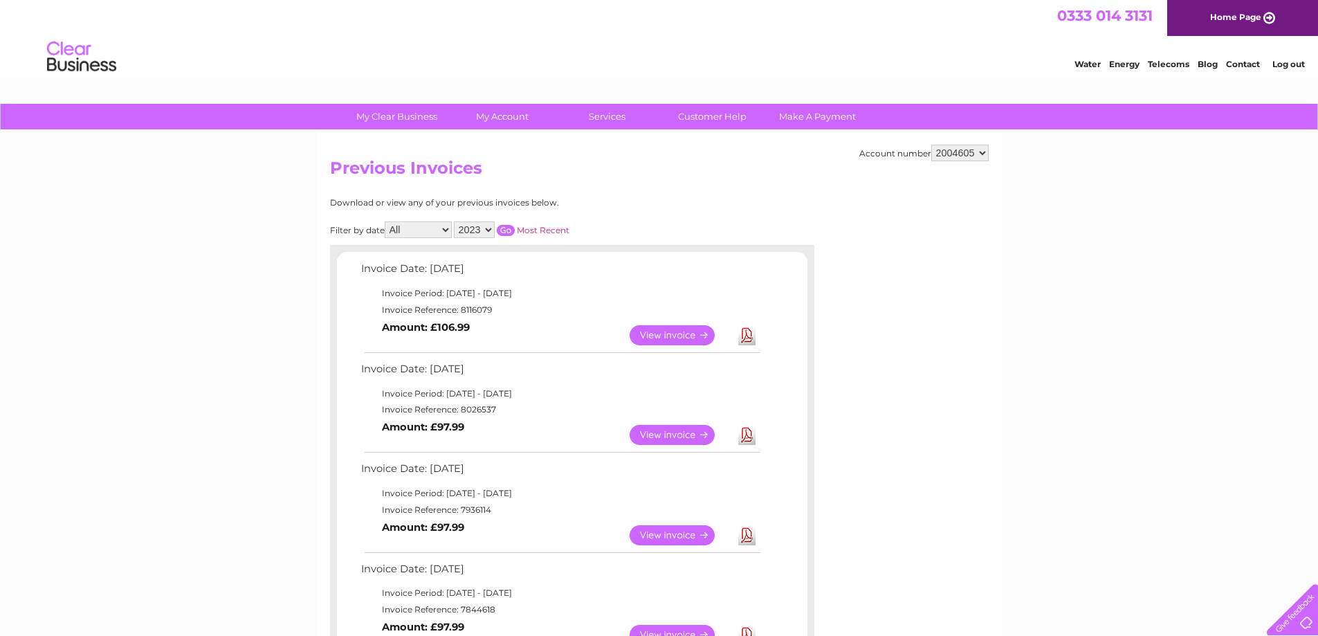
click at [505, 226] on input "button" at bounding box center [506, 230] width 18 height 11
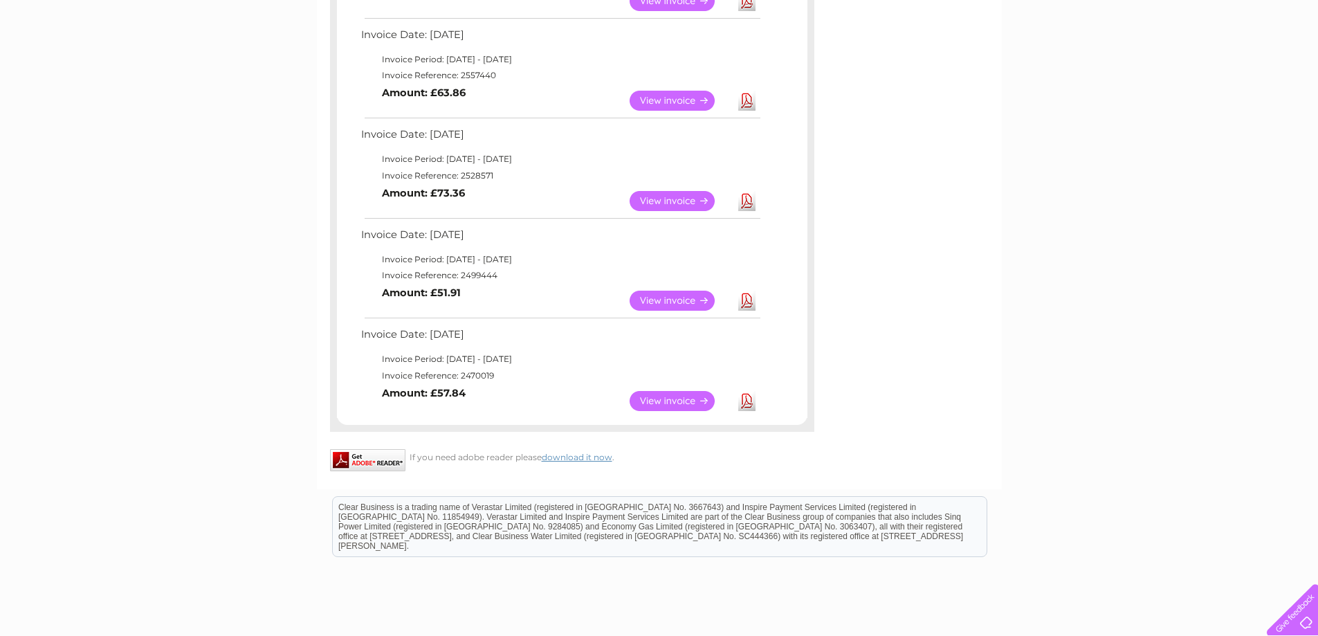
scroll to position [1107, 0]
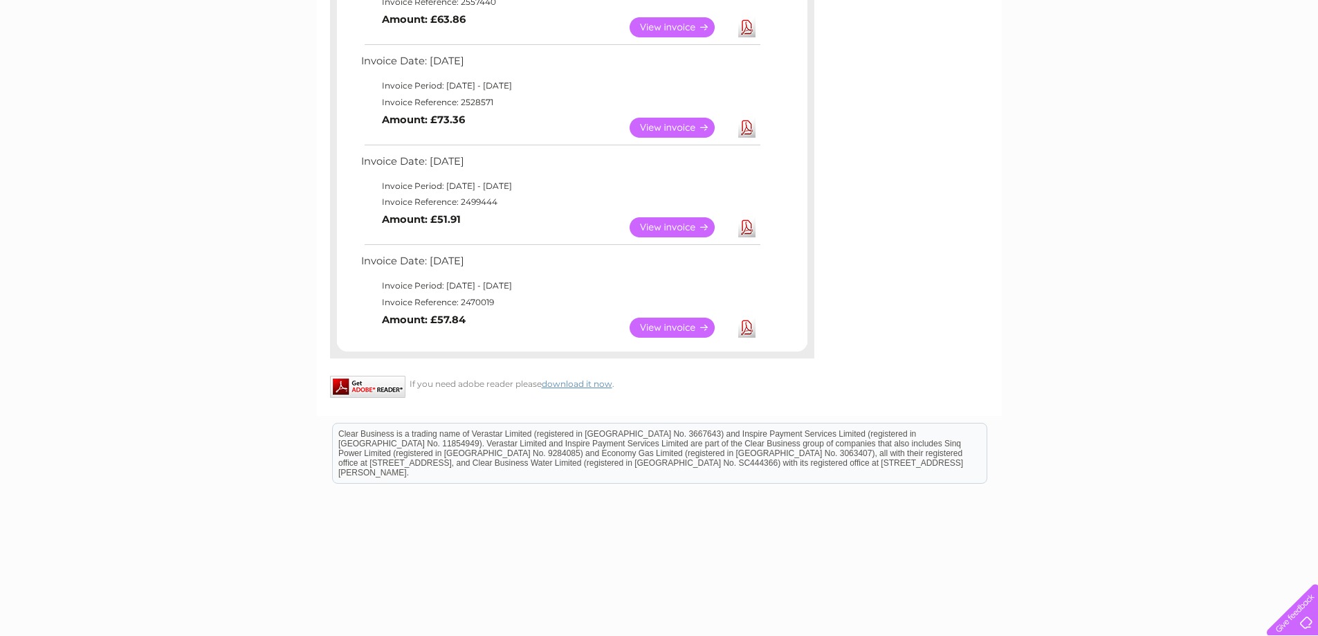
click at [688, 223] on link "View" at bounding box center [680, 227] width 102 height 20
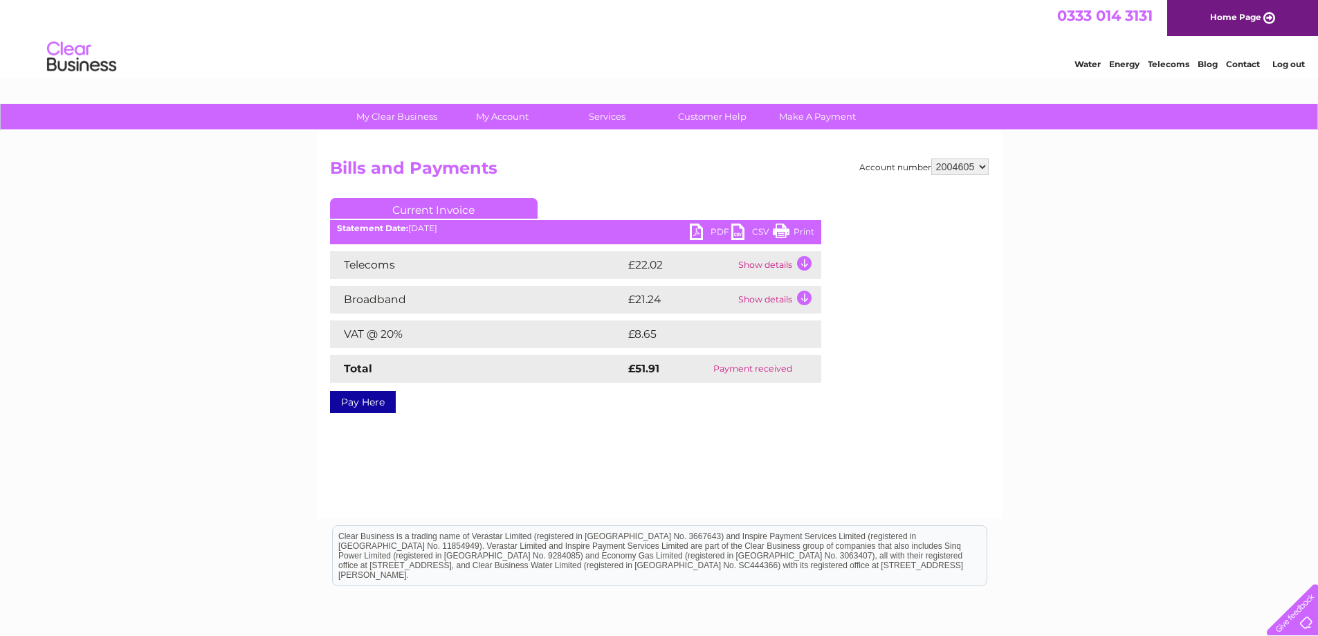
drag, startPoint x: 784, startPoint y: 228, endPoint x: 1023, endPoint y: 19, distance: 318.1
click at [784, 228] on link "Print" at bounding box center [794, 233] width 42 height 20
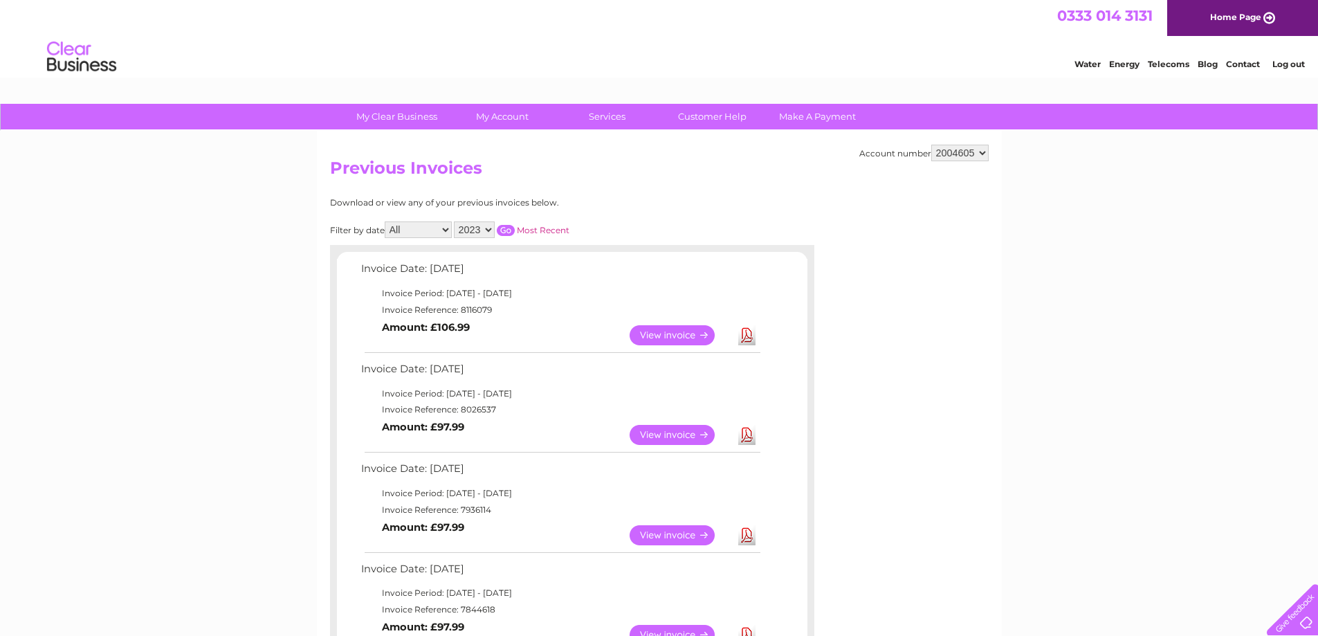
click at [491, 227] on select "2025 2024 2023 2022" at bounding box center [474, 229] width 41 height 17
click at [455, 221] on select "2025 2024 2023 2022" at bounding box center [474, 229] width 41 height 17
click at [510, 232] on input "button" at bounding box center [506, 230] width 18 height 11
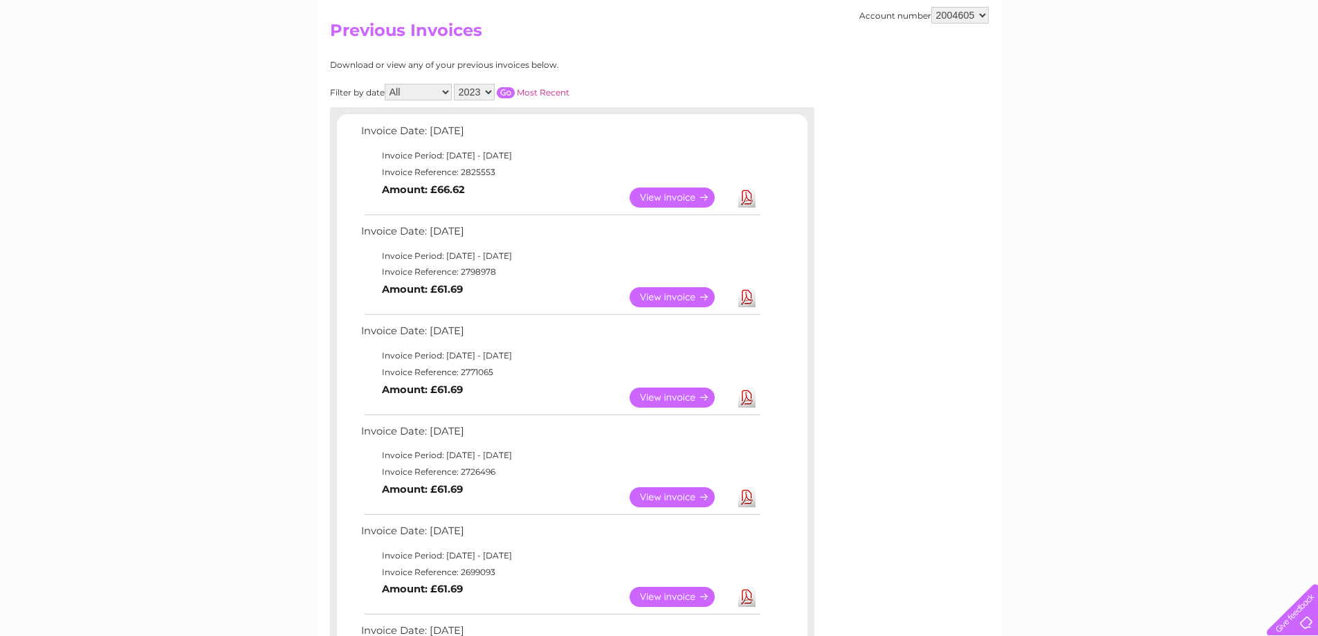
scroll to position [69, 0]
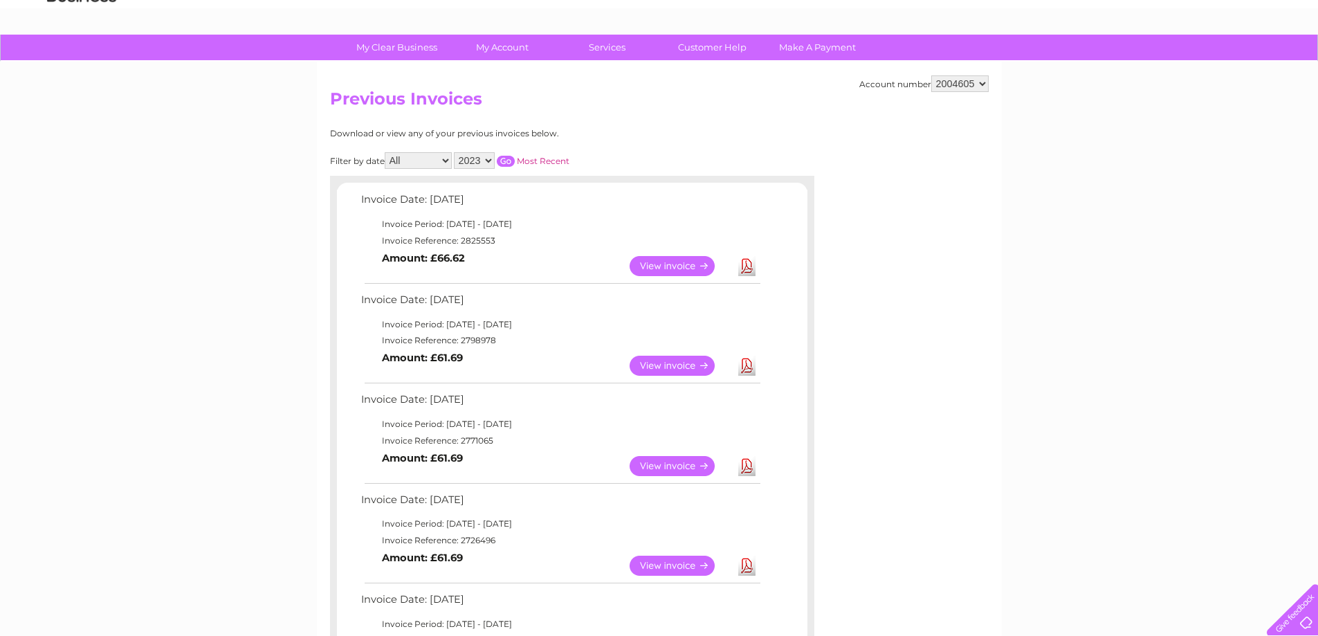
click at [506, 160] on input "button" at bounding box center [506, 161] width 18 height 11
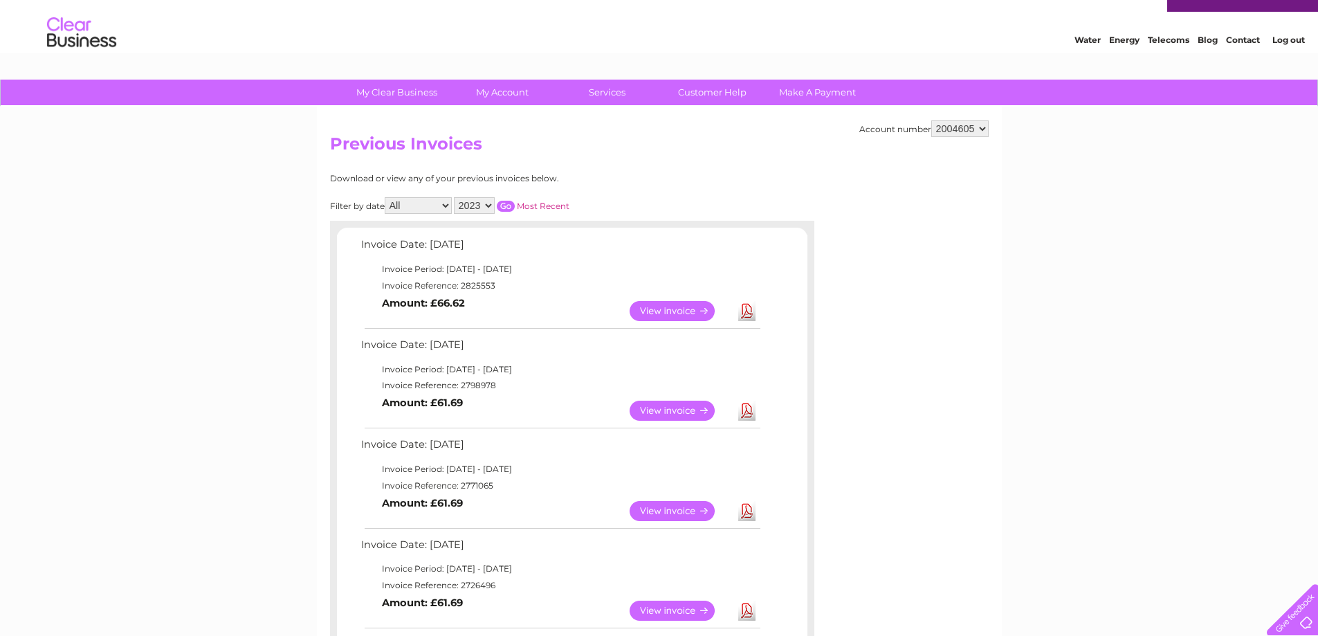
scroll to position [0, 0]
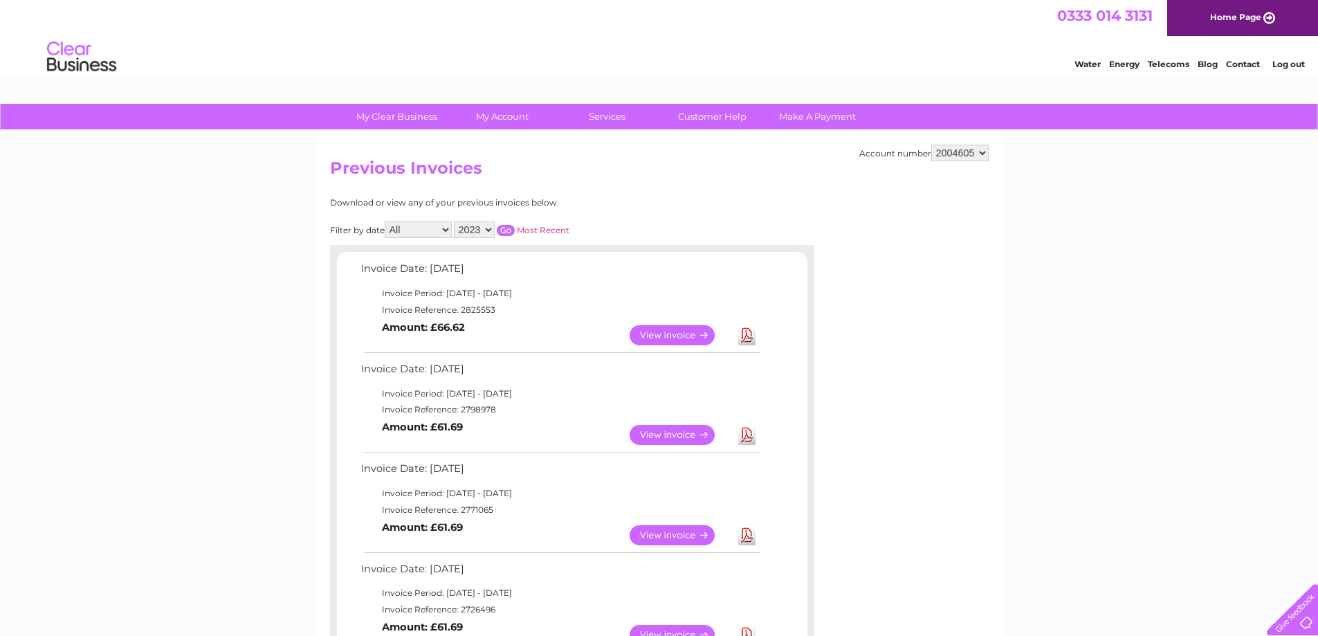
click at [490, 228] on select "2025 2024 2023 2022" at bounding box center [474, 229] width 41 height 17
click at [455, 221] on select "2025 2024 2023 2022" at bounding box center [474, 229] width 41 height 17
click at [512, 231] on input "button" at bounding box center [506, 230] width 18 height 11
click at [488, 225] on select "2025 2024 2023 2022" at bounding box center [474, 229] width 41 height 17
click at [455, 221] on select "2025 2024 2023 2022" at bounding box center [474, 229] width 41 height 17
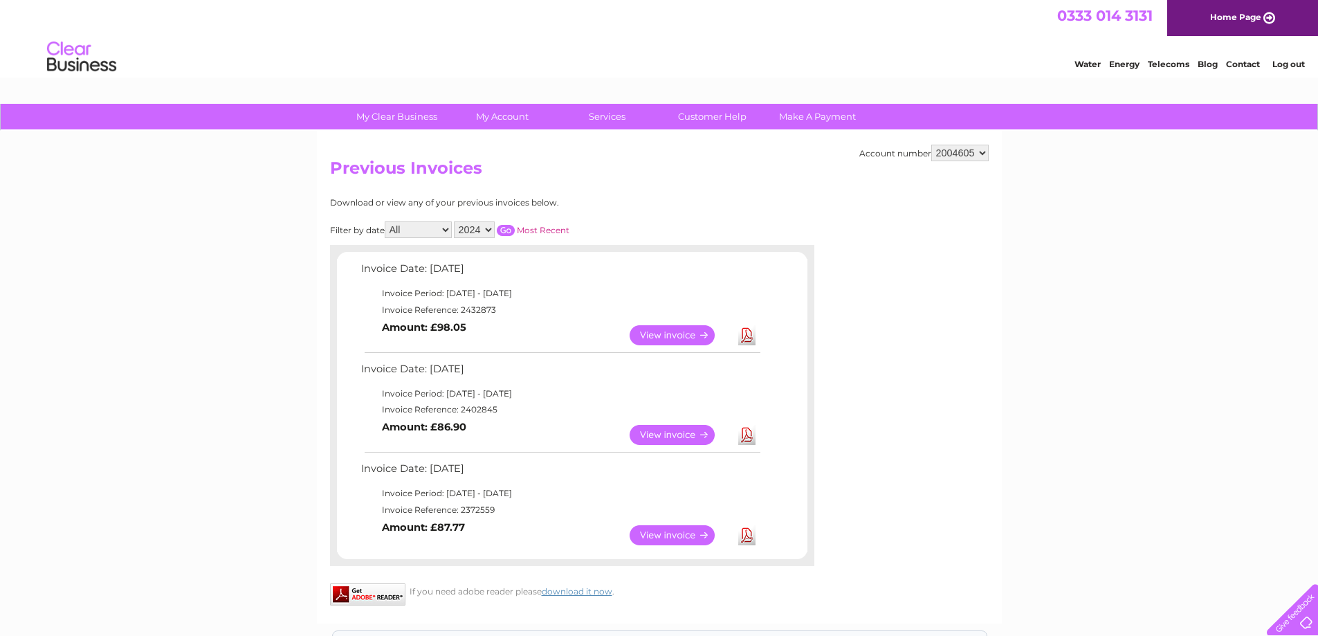
click at [506, 230] on input "button" at bounding box center [506, 230] width 18 height 11
click at [490, 230] on select "2025 2024 2023 2022" at bounding box center [474, 229] width 41 height 17
select select "2025"
click at [455, 221] on select "2025 2024 2023 2022" at bounding box center [474, 229] width 41 height 17
click at [507, 230] on input "button" at bounding box center [506, 230] width 18 height 11
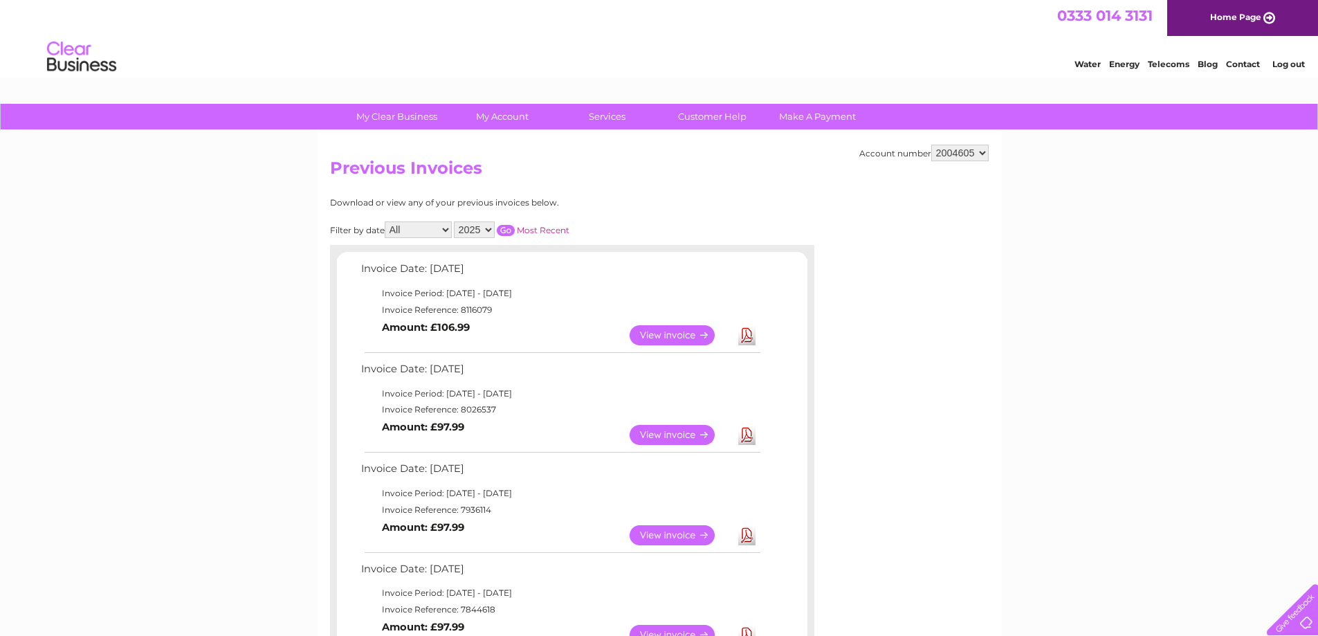
click at [644, 329] on link "View" at bounding box center [680, 335] width 102 height 20
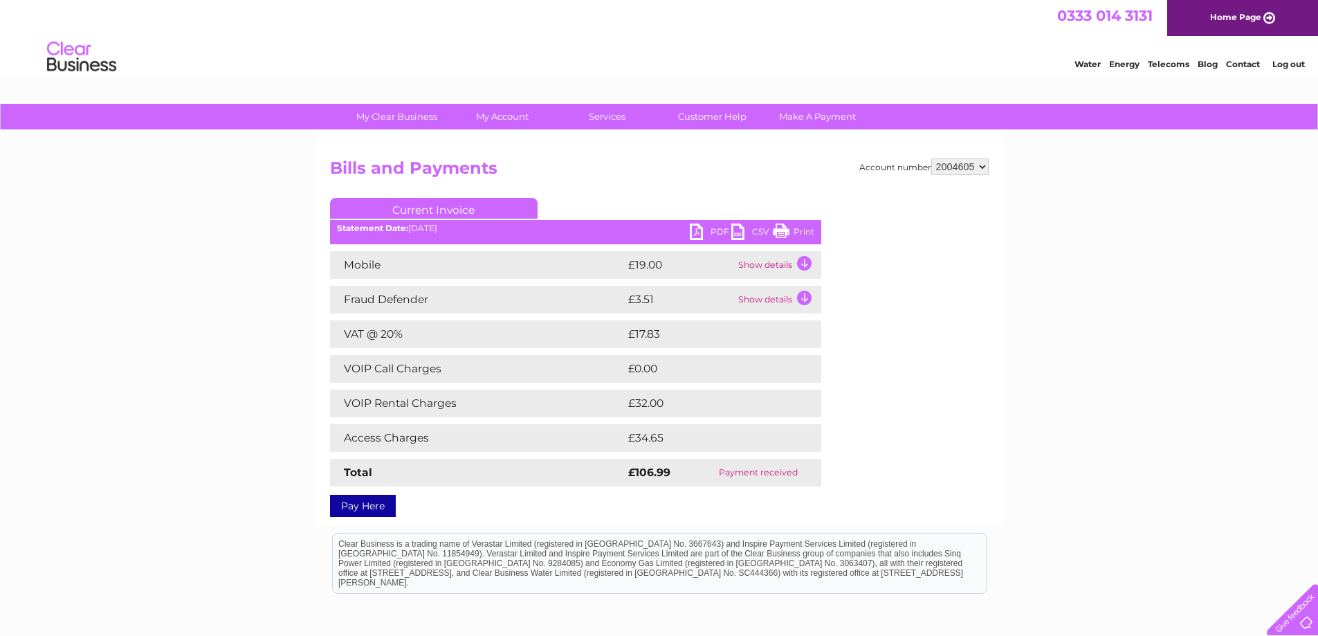
click at [794, 263] on td "Show details" at bounding box center [778, 265] width 86 height 28
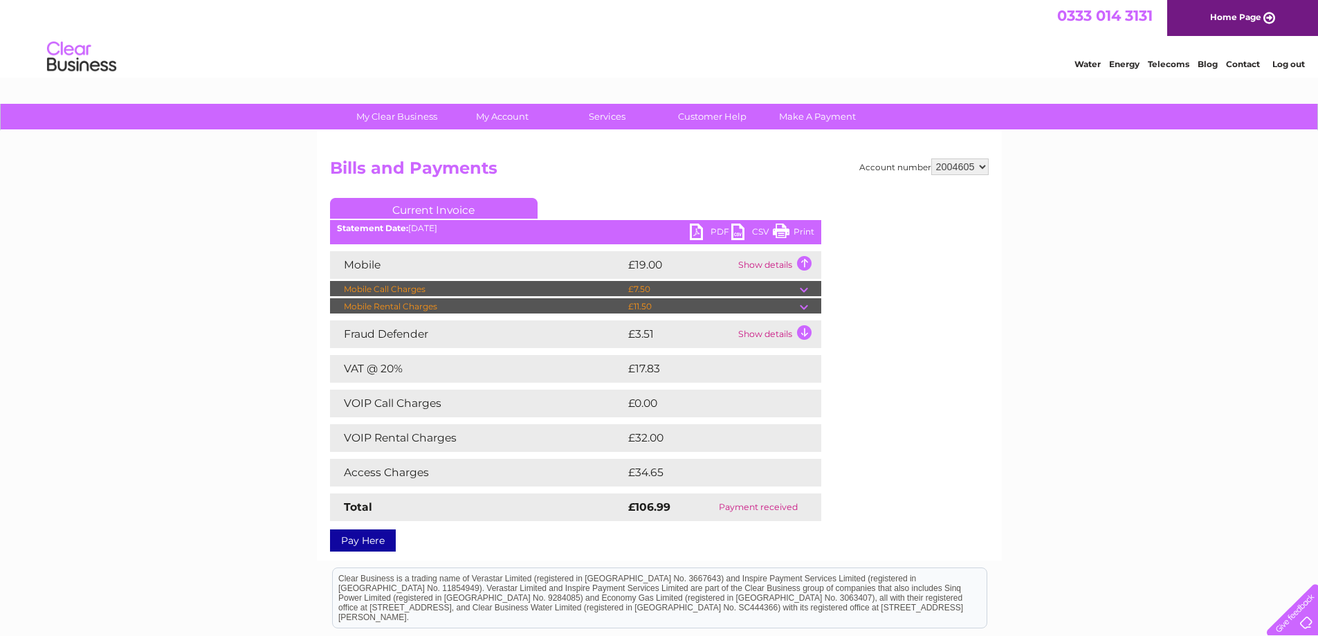
click at [807, 308] on td at bounding box center [810, 306] width 21 height 17
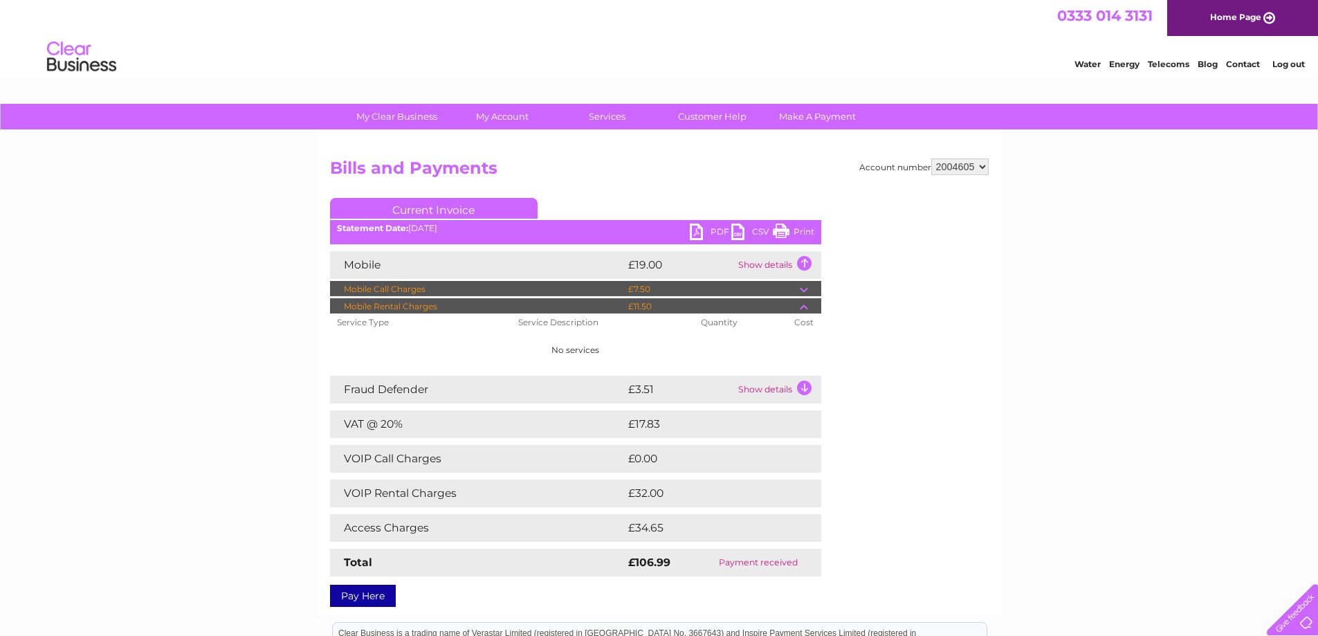
click at [804, 288] on td at bounding box center [810, 289] width 21 height 17
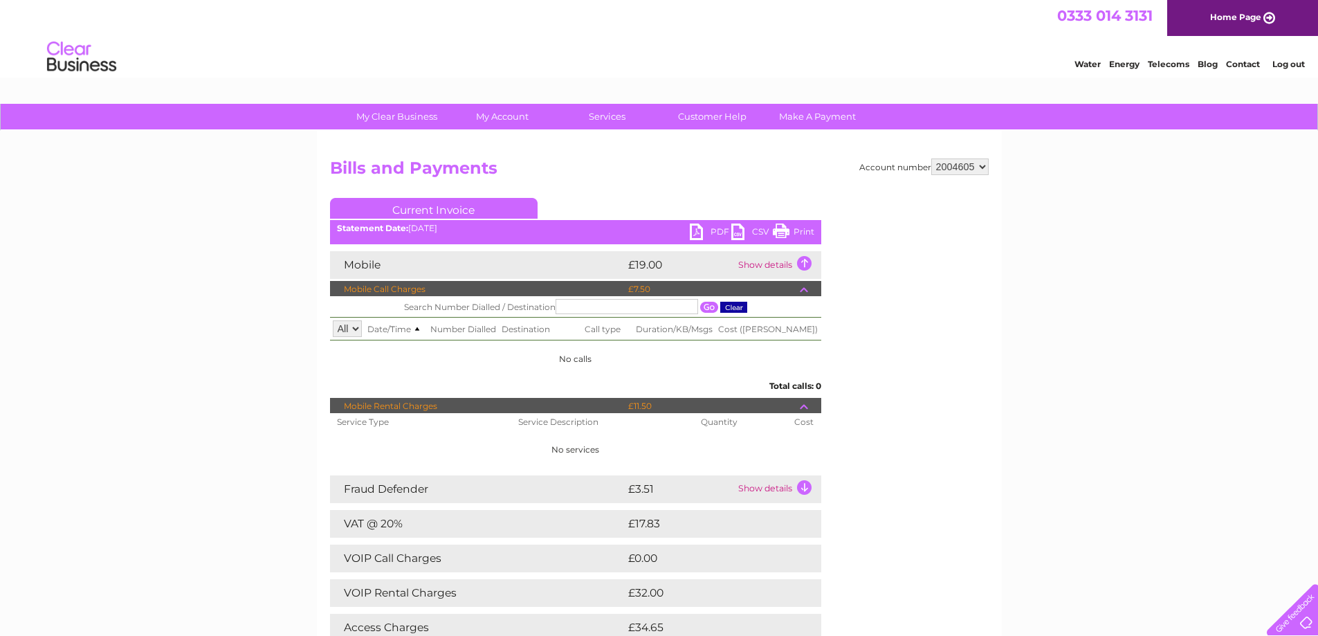
click at [1278, 64] on link "Log out" at bounding box center [1288, 64] width 33 height 10
